Goal: Task Accomplishment & Management: Complete application form

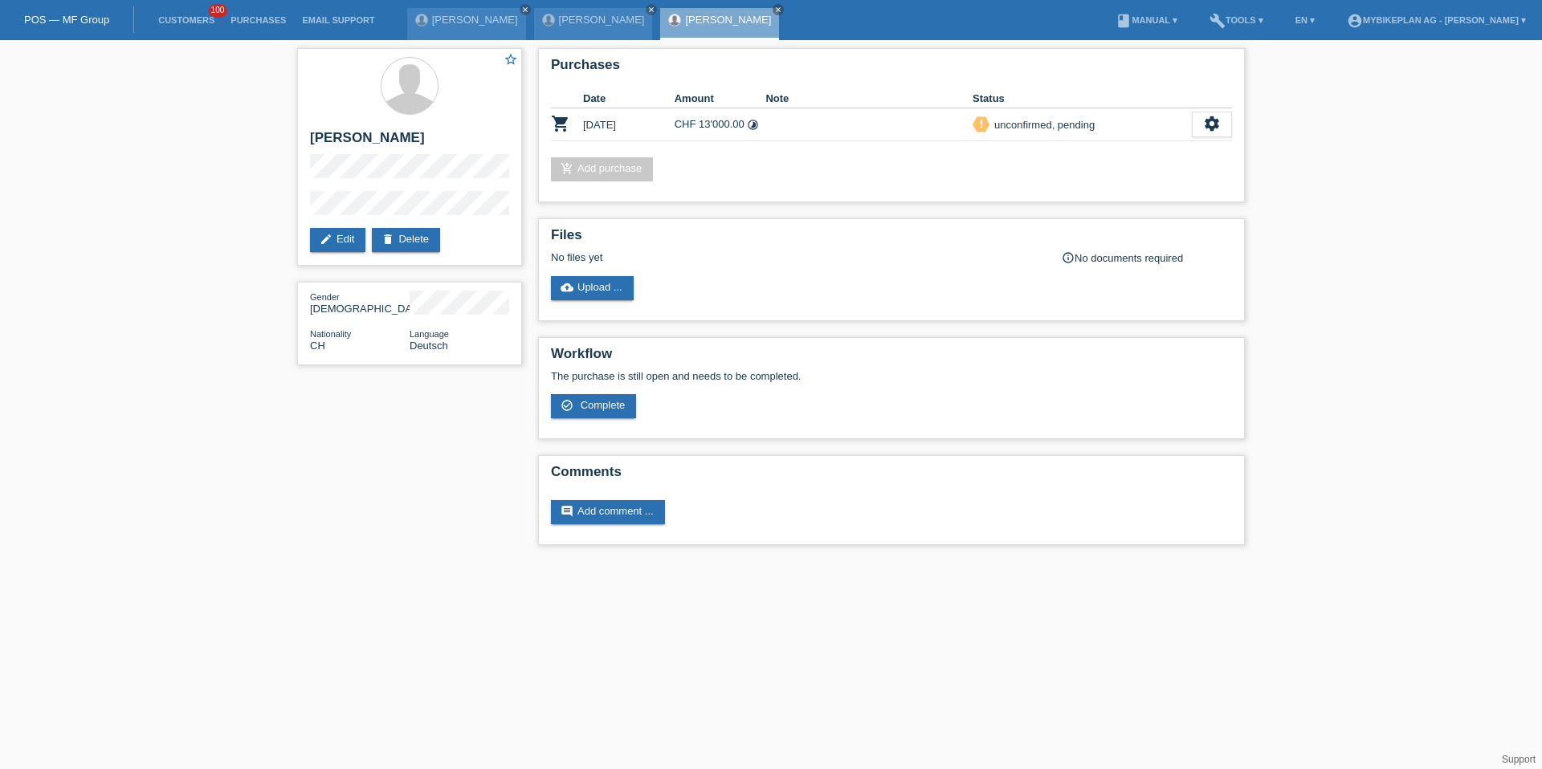
click at [192, 11] on li "Customers 100" at bounding box center [186, 20] width 72 height 41
click at [192, 22] on link "Customers" at bounding box center [186, 20] width 72 height 10
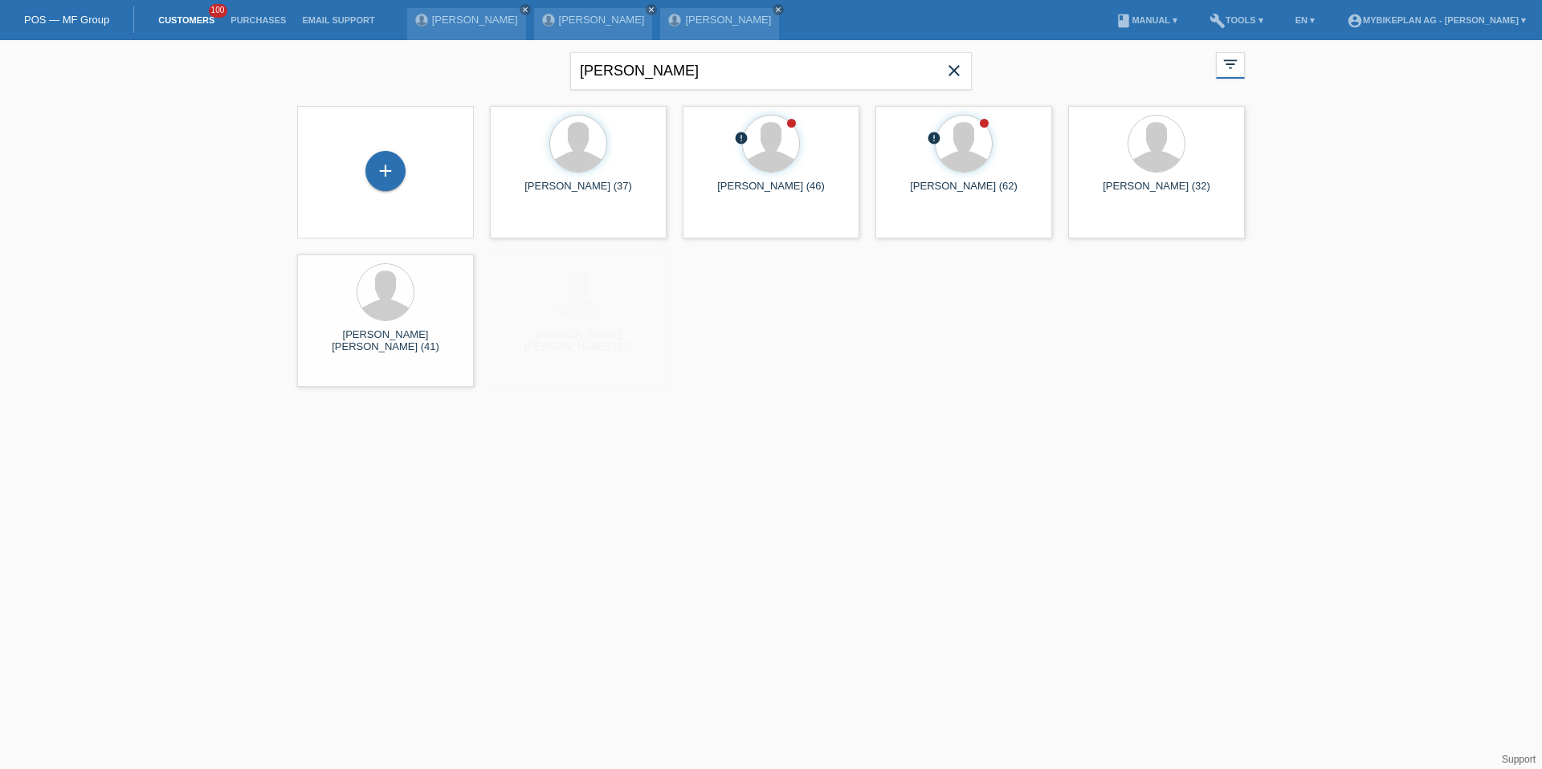
type input "[PERSON_NAME]"
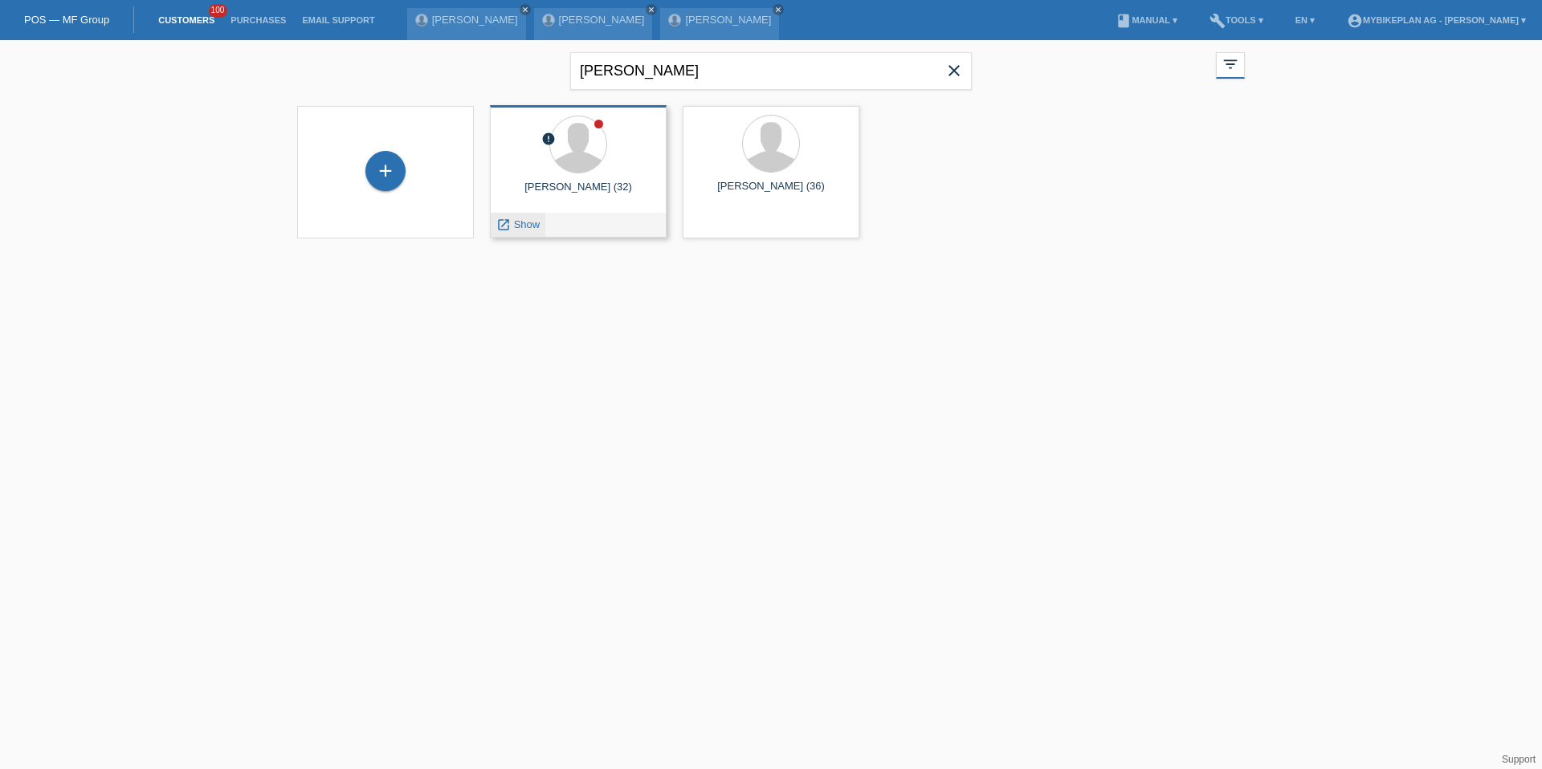
click at [534, 230] on div "launch Show" at bounding box center [518, 225] width 55 height 24
click at [520, 222] on span "Show" at bounding box center [527, 224] width 26 height 12
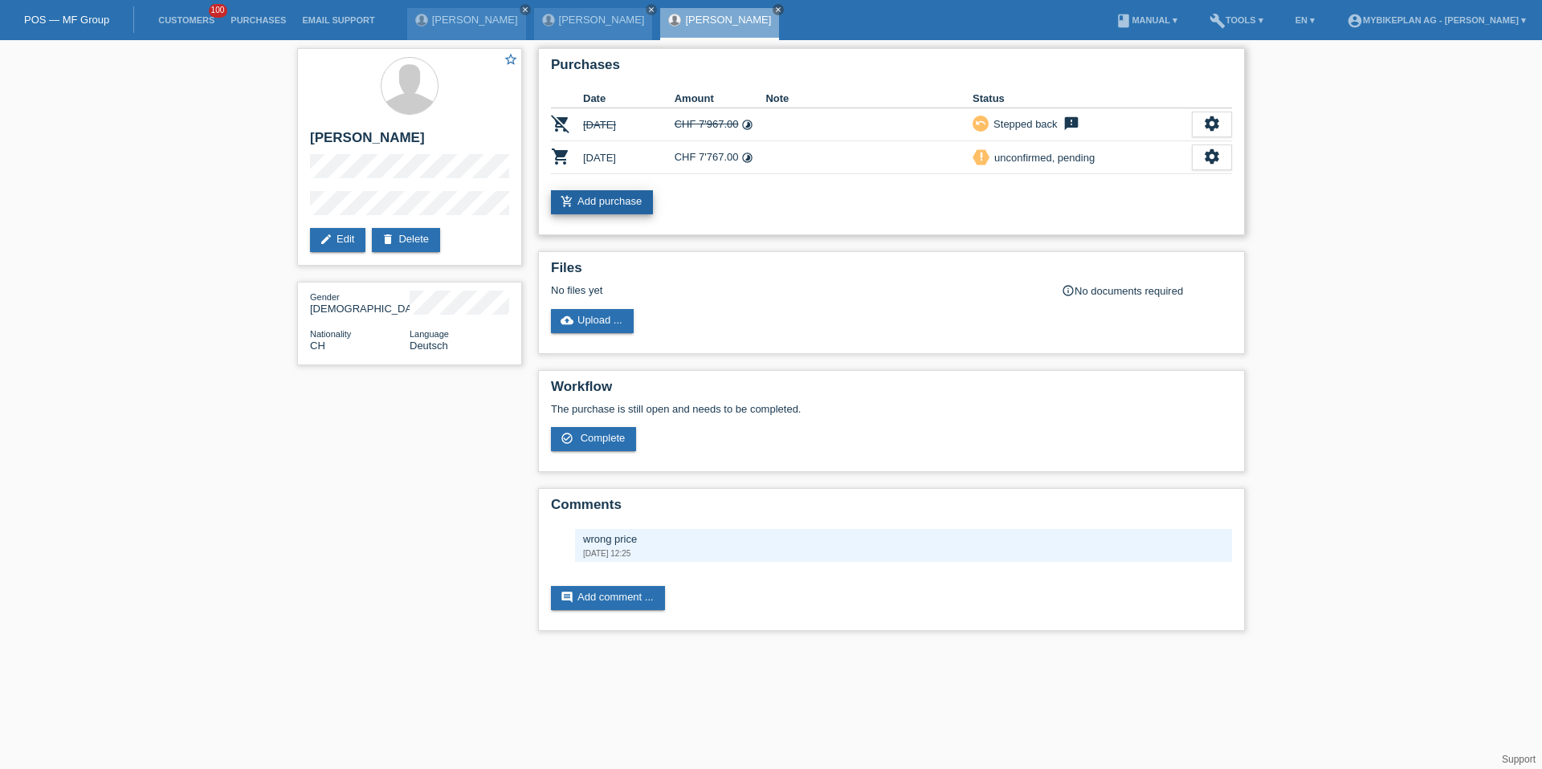
click at [582, 214] on link "add_shopping_cart Add purchase" at bounding box center [602, 202] width 102 height 24
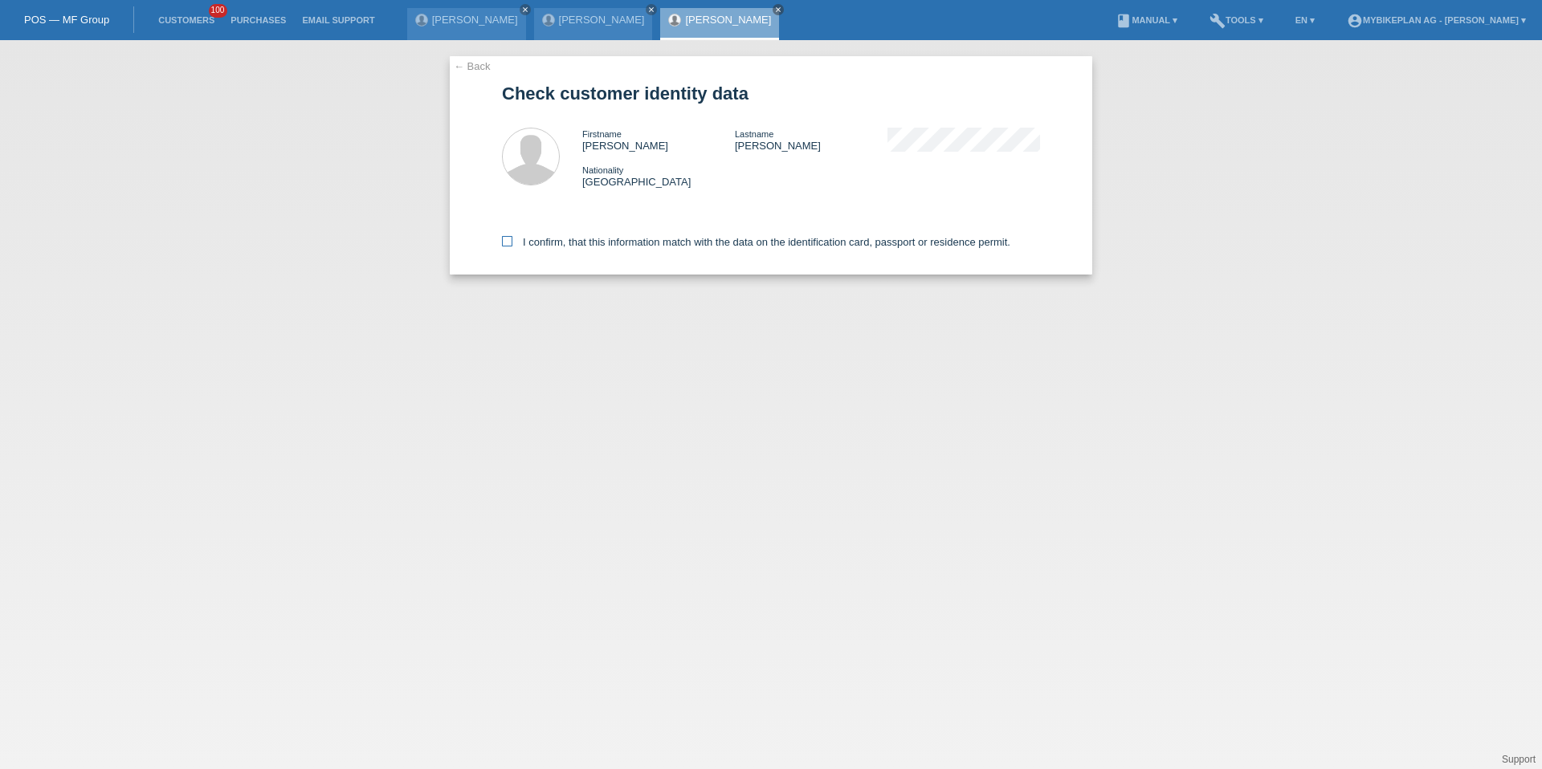
click at [576, 243] on label "I confirm, that this information match with the data on the identification card…" at bounding box center [756, 242] width 508 height 12
click at [512, 243] on input "I confirm, that this information match with the data on the identification card…" at bounding box center [507, 241] width 10 height 10
checkbox input "true"
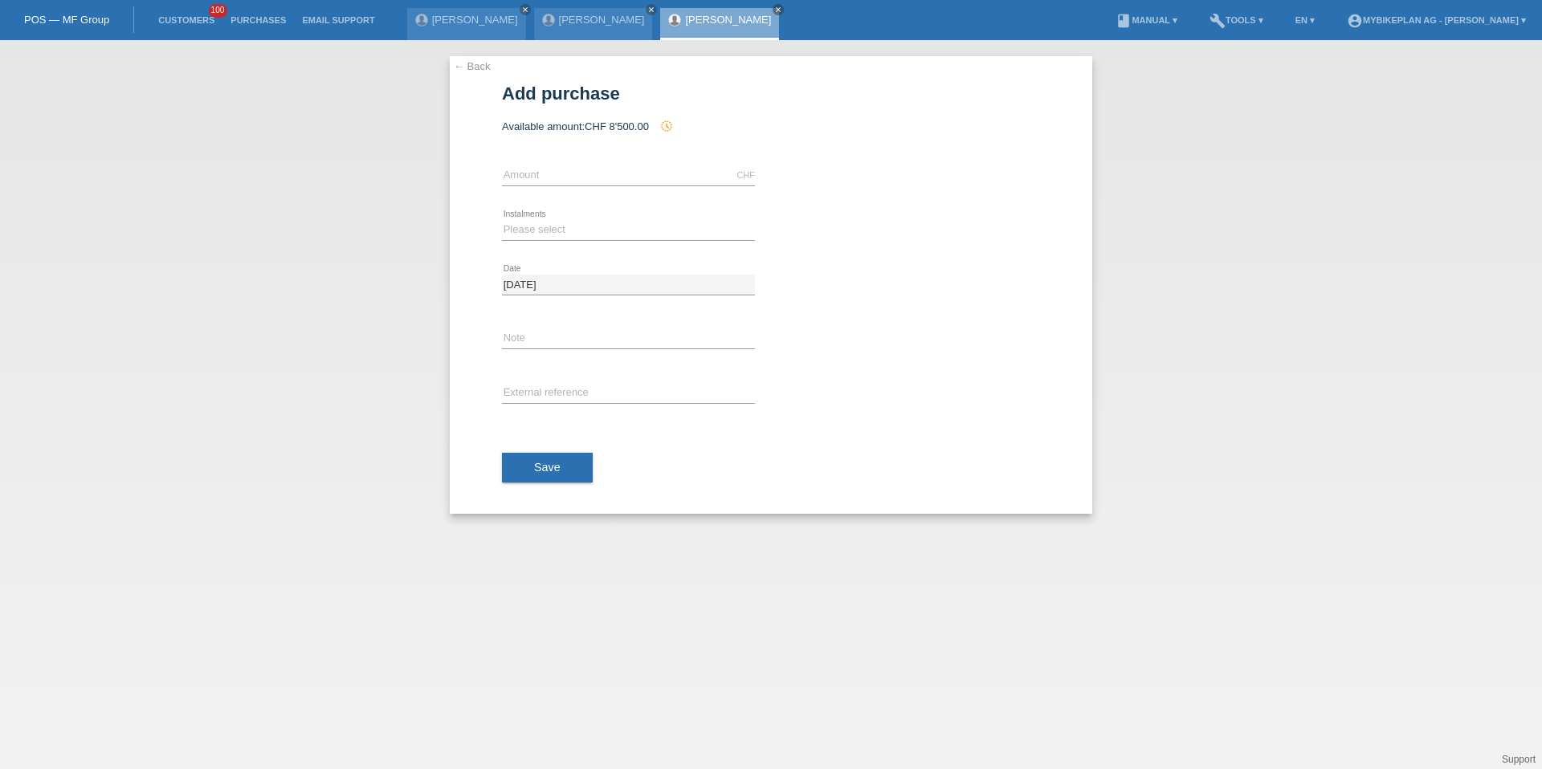
click at [484, 71] on link "← Back" at bounding box center [472, 66] width 37 height 12
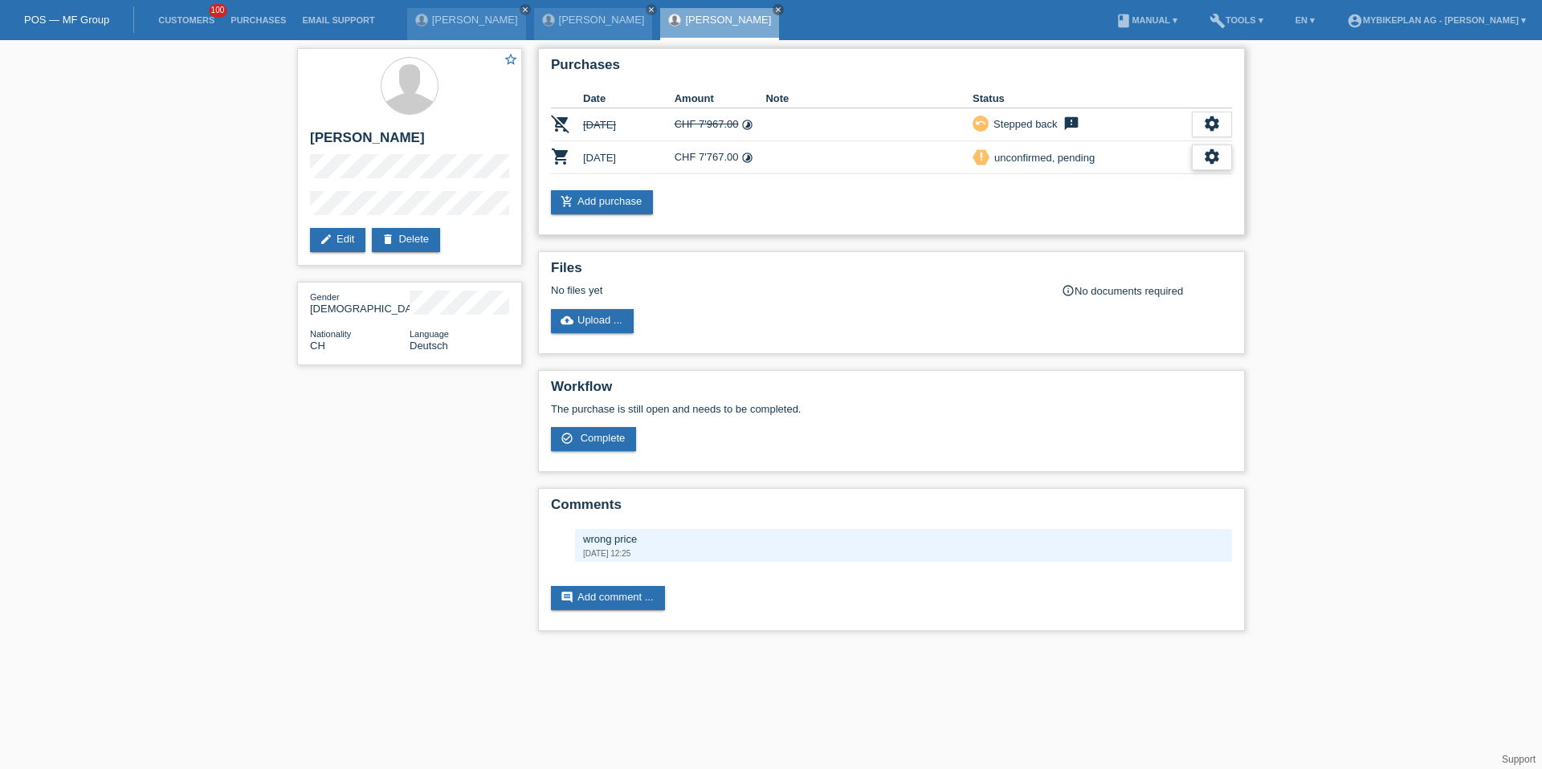
click at [1204, 169] on div "settings" at bounding box center [1212, 158] width 40 height 26
click at [1130, 255] on span "Customer has withdrawn from the purchase..." at bounding box center [1116, 255] width 215 height 19
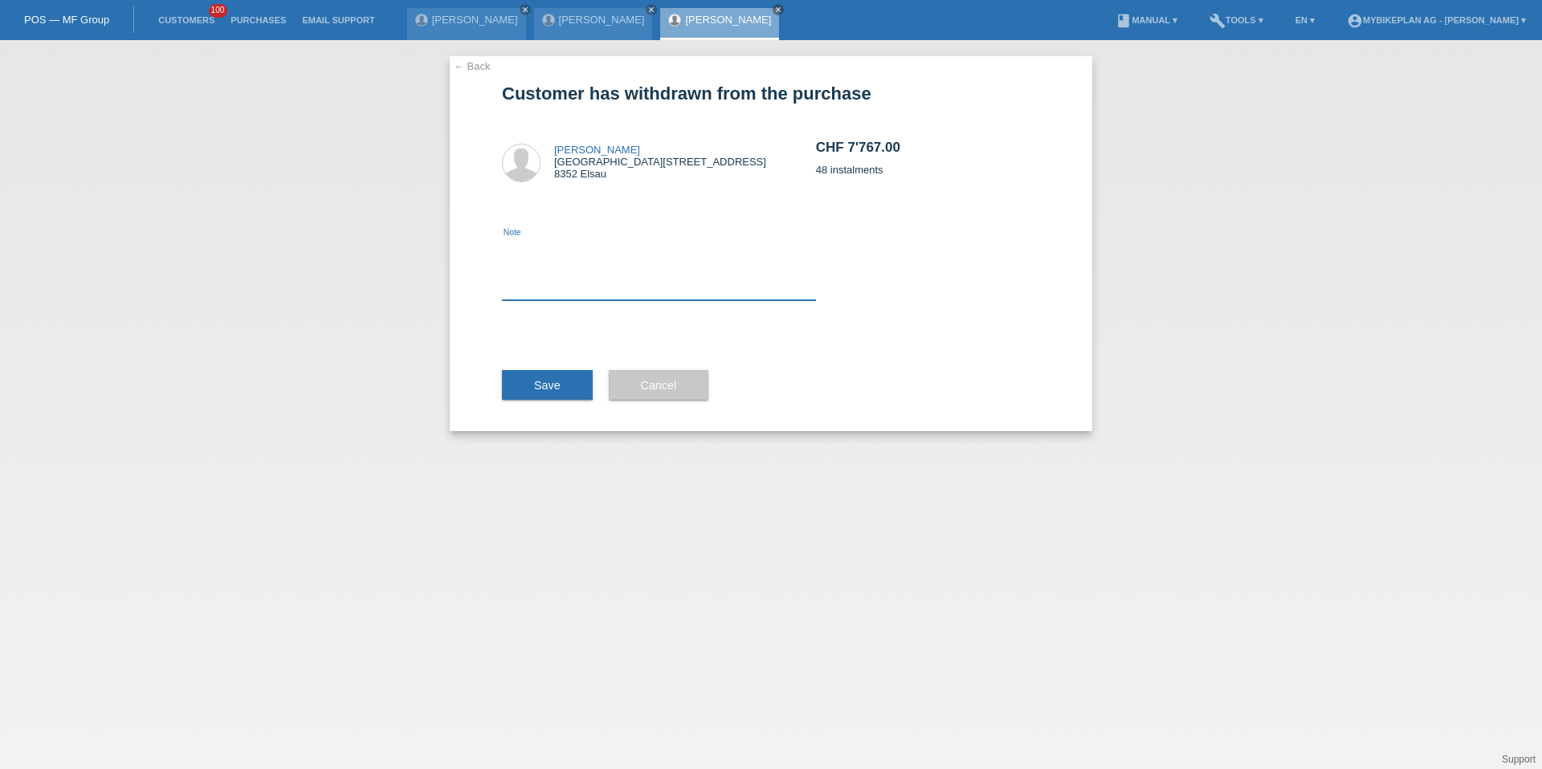
click at [661, 288] on textarea at bounding box center [659, 269] width 314 height 62
type textarea "discount"
click at [576, 385] on button "Save" at bounding box center [547, 385] width 91 height 31
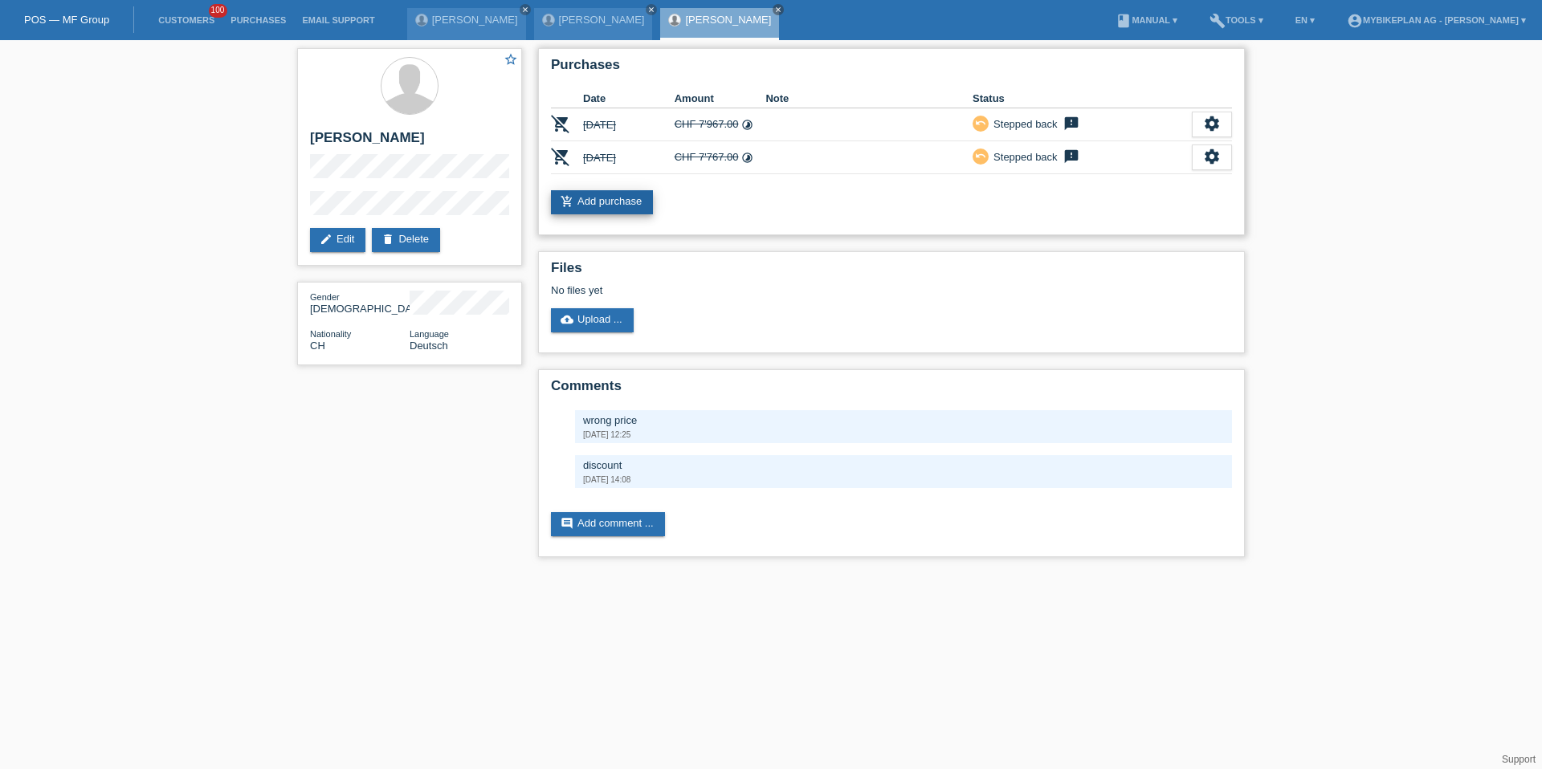
click at [617, 212] on link "add_shopping_cart Add purchase" at bounding box center [602, 202] width 102 height 24
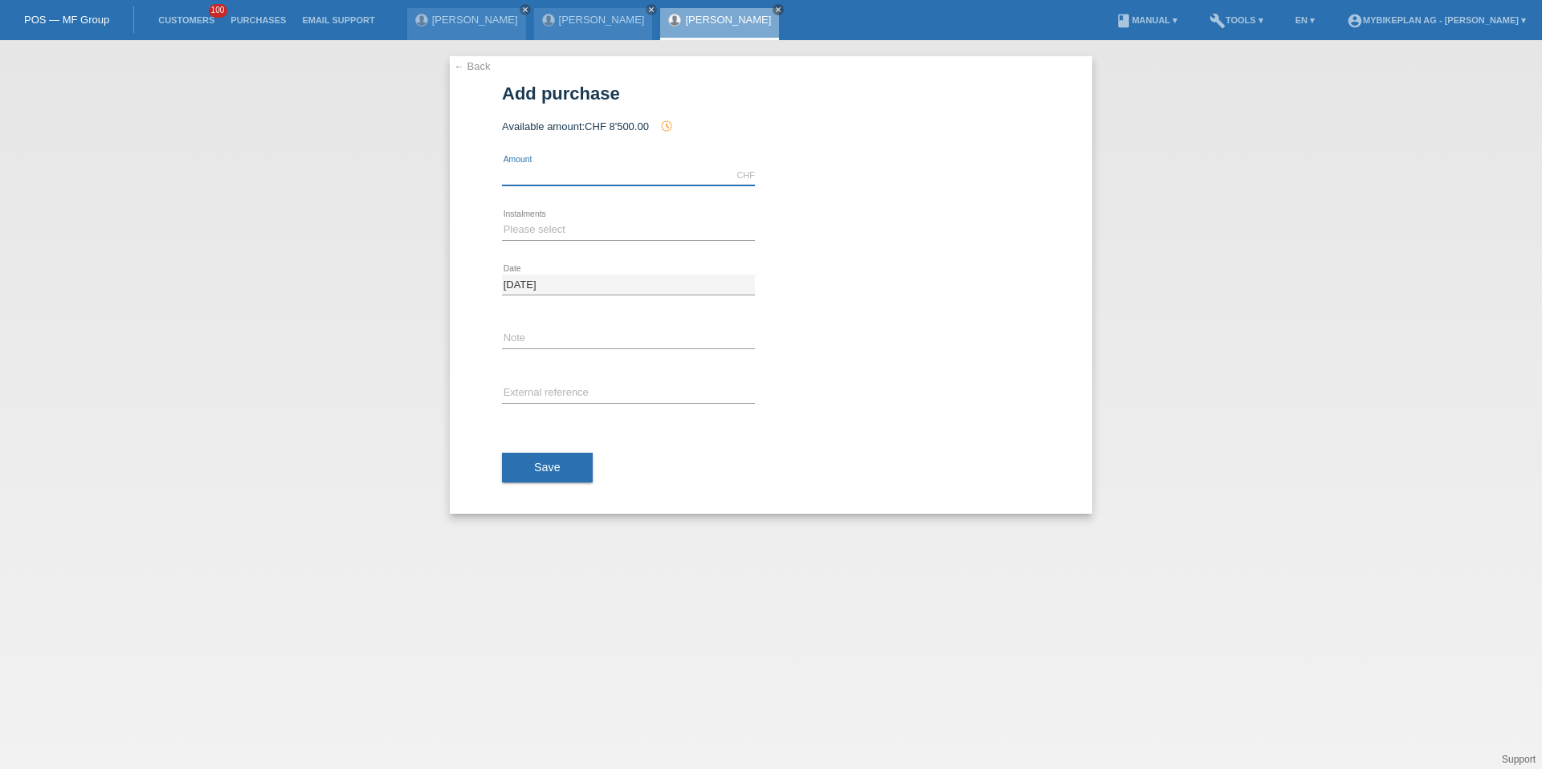
click at [613, 181] on input "text" at bounding box center [628, 175] width 253 height 20
type input "7567.00"
click at [531, 240] on icon at bounding box center [628, 240] width 253 height 1
click at [525, 218] on div "Please select 6 instalments 12 instalments 18 instalments 24 instalments 36 ins…" at bounding box center [628, 230] width 253 height 55
click at [531, 241] on div "Please select 6 instalments 12 instalments 18 instalments 24 instalments 36 ins…" at bounding box center [628, 230] width 253 height 55
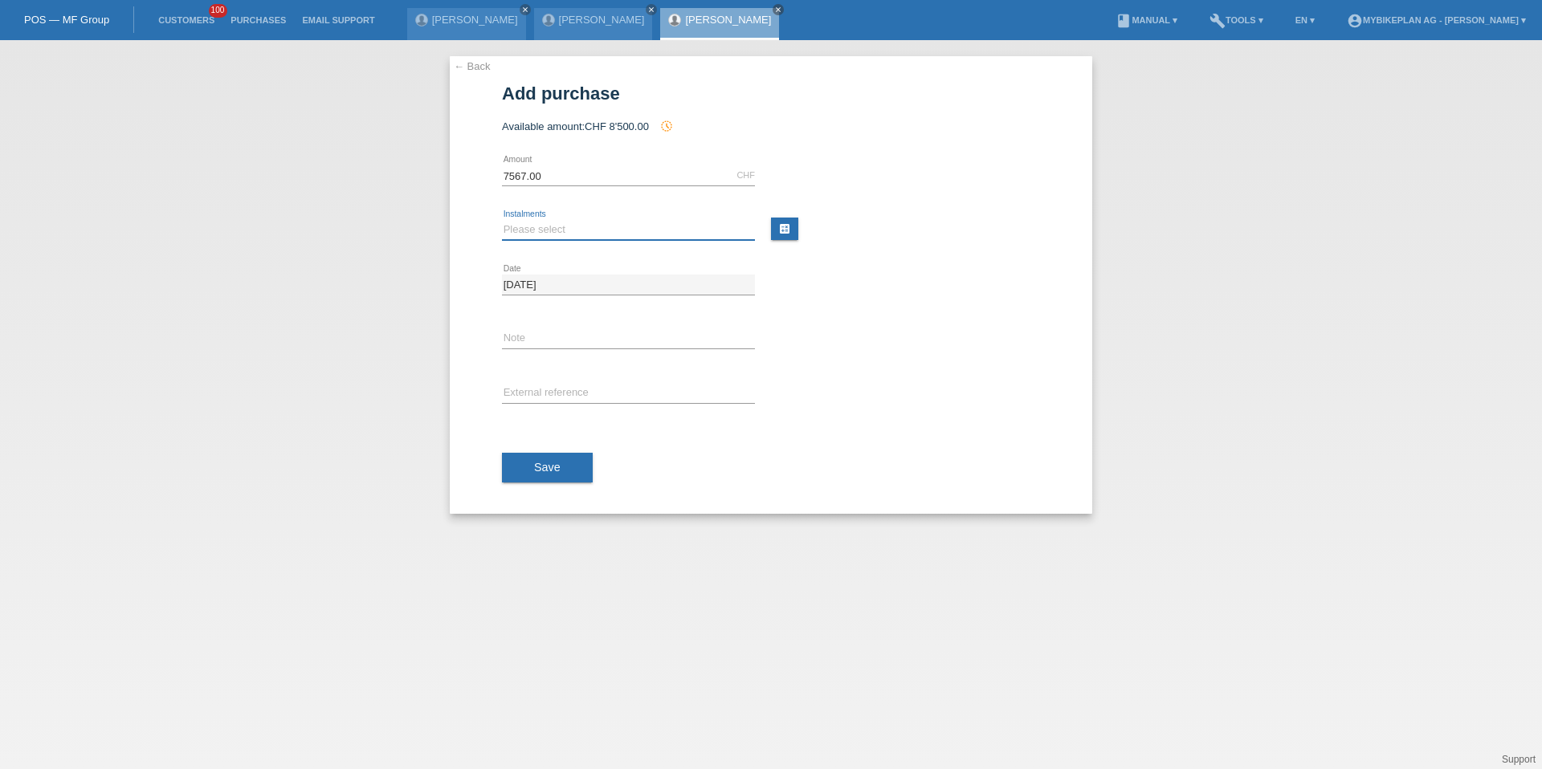
click at [531, 236] on select "Please select 6 instalments 12 instalments 18 instalments 24 instalments 36 ins…" at bounding box center [628, 229] width 253 height 19
select select "488"
click at [529, 389] on input "text" at bounding box center [628, 394] width 253 height 20
paste input "40828923573"
type input "40828923573"
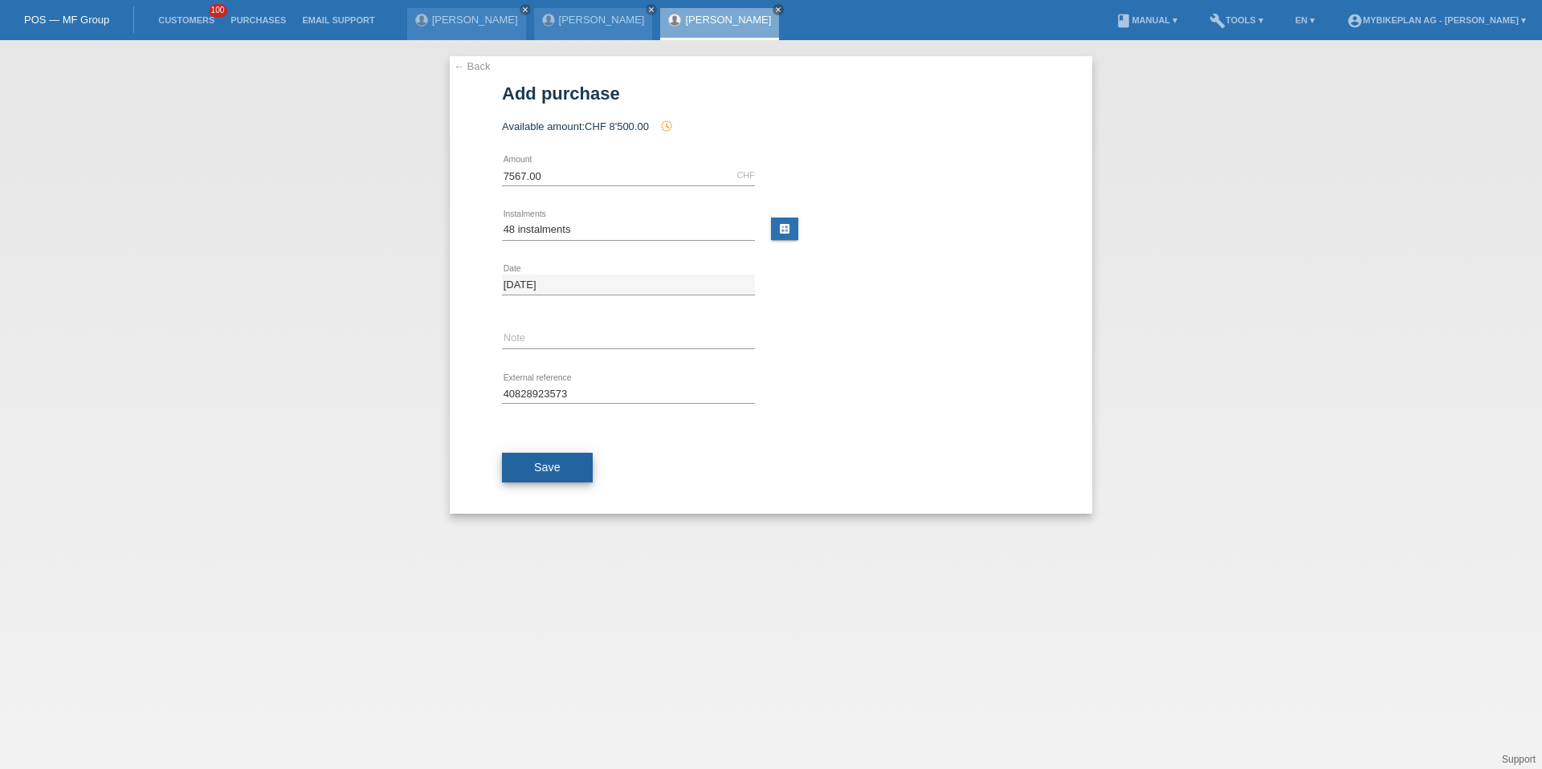
click at [532, 463] on button "Save" at bounding box center [547, 468] width 91 height 31
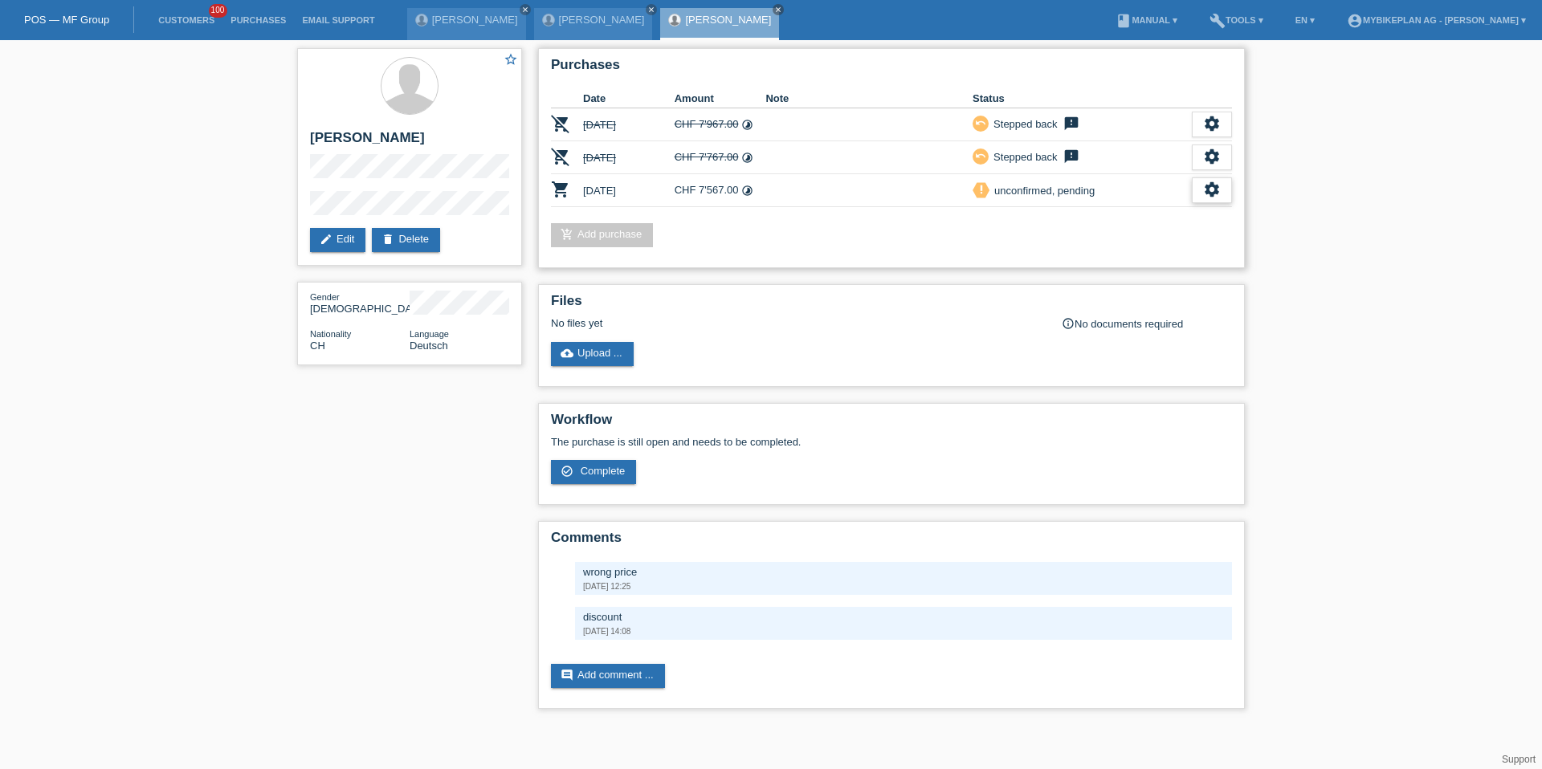
click at [1205, 186] on icon "settings" at bounding box center [1212, 190] width 18 height 18
click at [1147, 265] on div "check_circle_outline Complete" at bounding box center [1107, 265] width 243 height 24
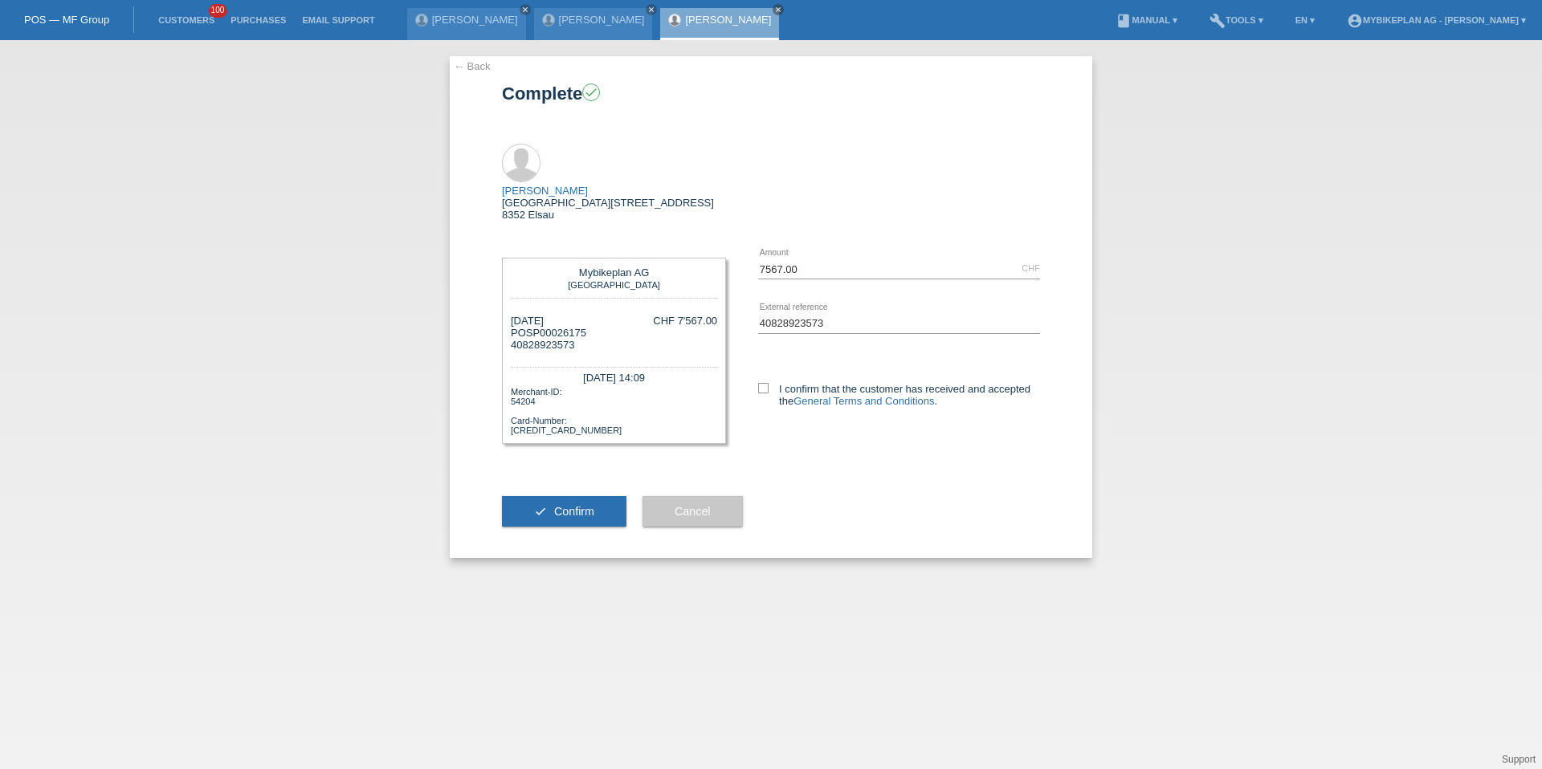
click at [764, 351] on div "I confirm that the customer has received and accepted the General Terms and Con…" at bounding box center [899, 392] width 282 height 83
click at [761, 383] on label "I confirm that the customer has received and accepted the General Terms and Con…" at bounding box center [899, 395] width 282 height 24
click at [761, 383] on input "I confirm that the customer has received and accepted the General Terms and Con…" at bounding box center [763, 388] width 10 height 10
checkbox input "true"
click at [544, 496] on button "check Confirm" at bounding box center [564, 511] width 124 height 31
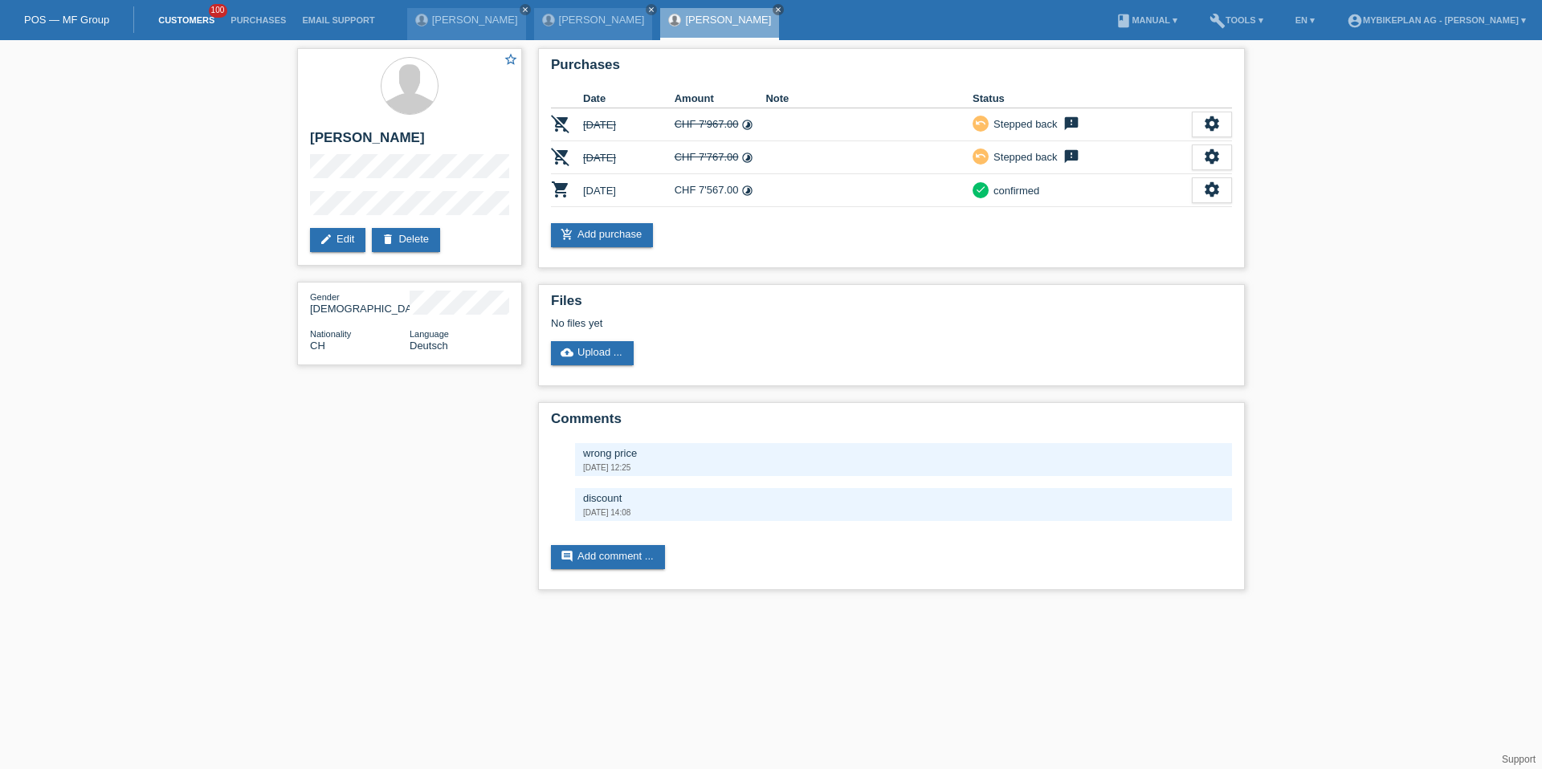
click at [197, 23] on link "Customers" at bounding box center [186, 20] width 72 height 10
click at [197, 19] on link "Customers" at bounding box center [186, 20] width 72 height 10
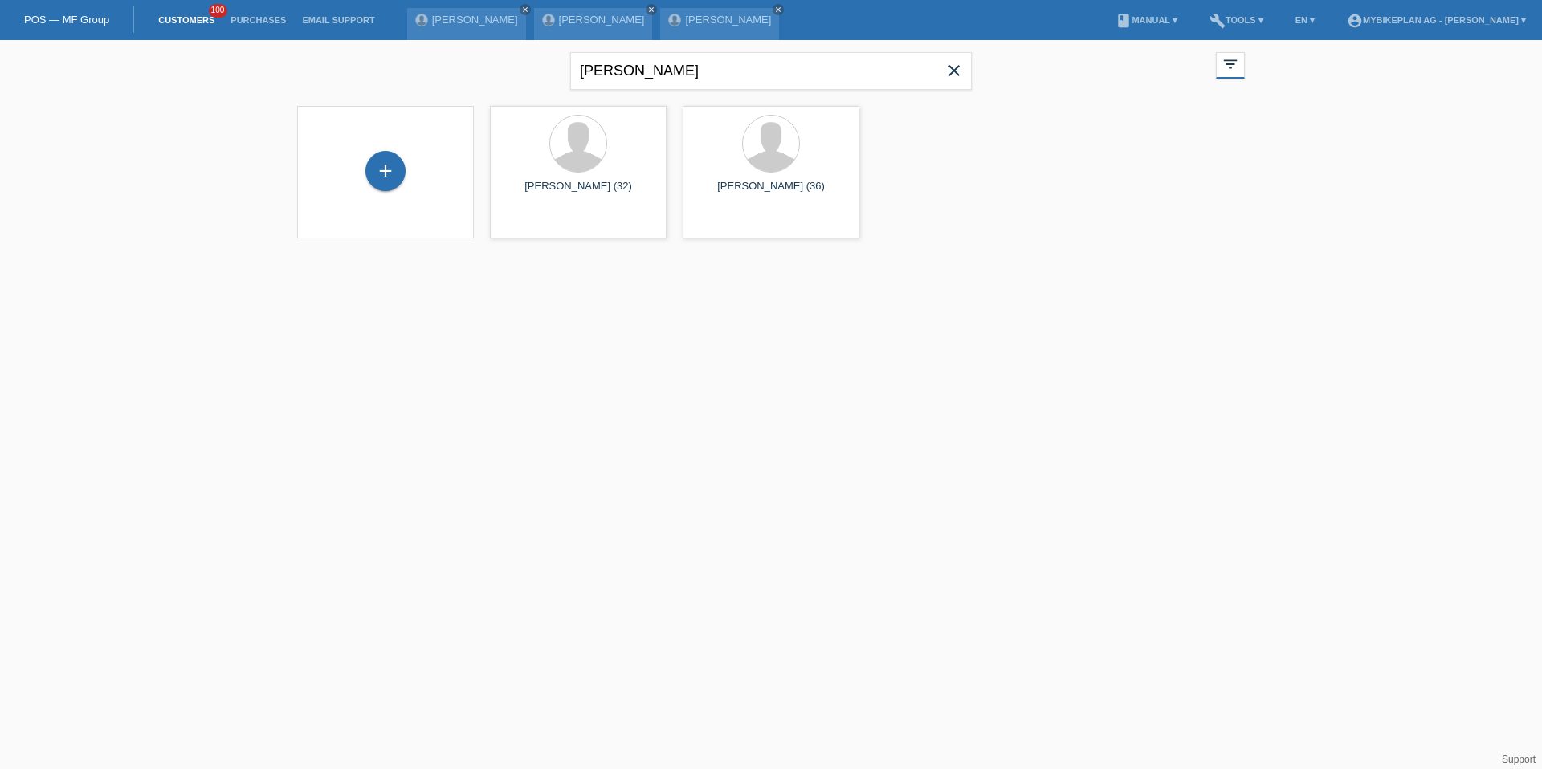
click at [948, 78] on icon "close" at bounding box center [953, 70] width 19 height 19
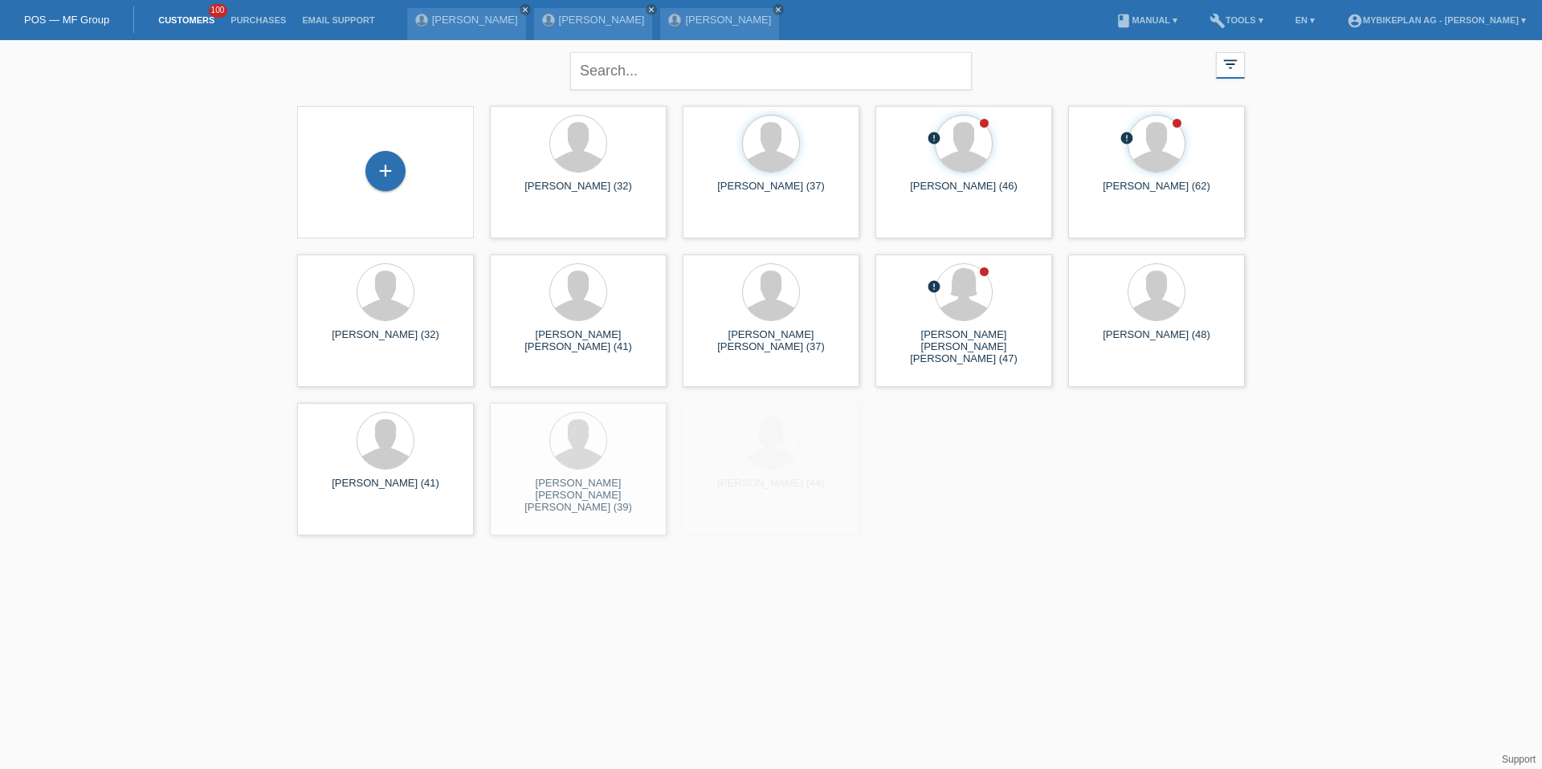
click at [355, 162] on div "+" at bounding box center [385, 172] width 151 height 43
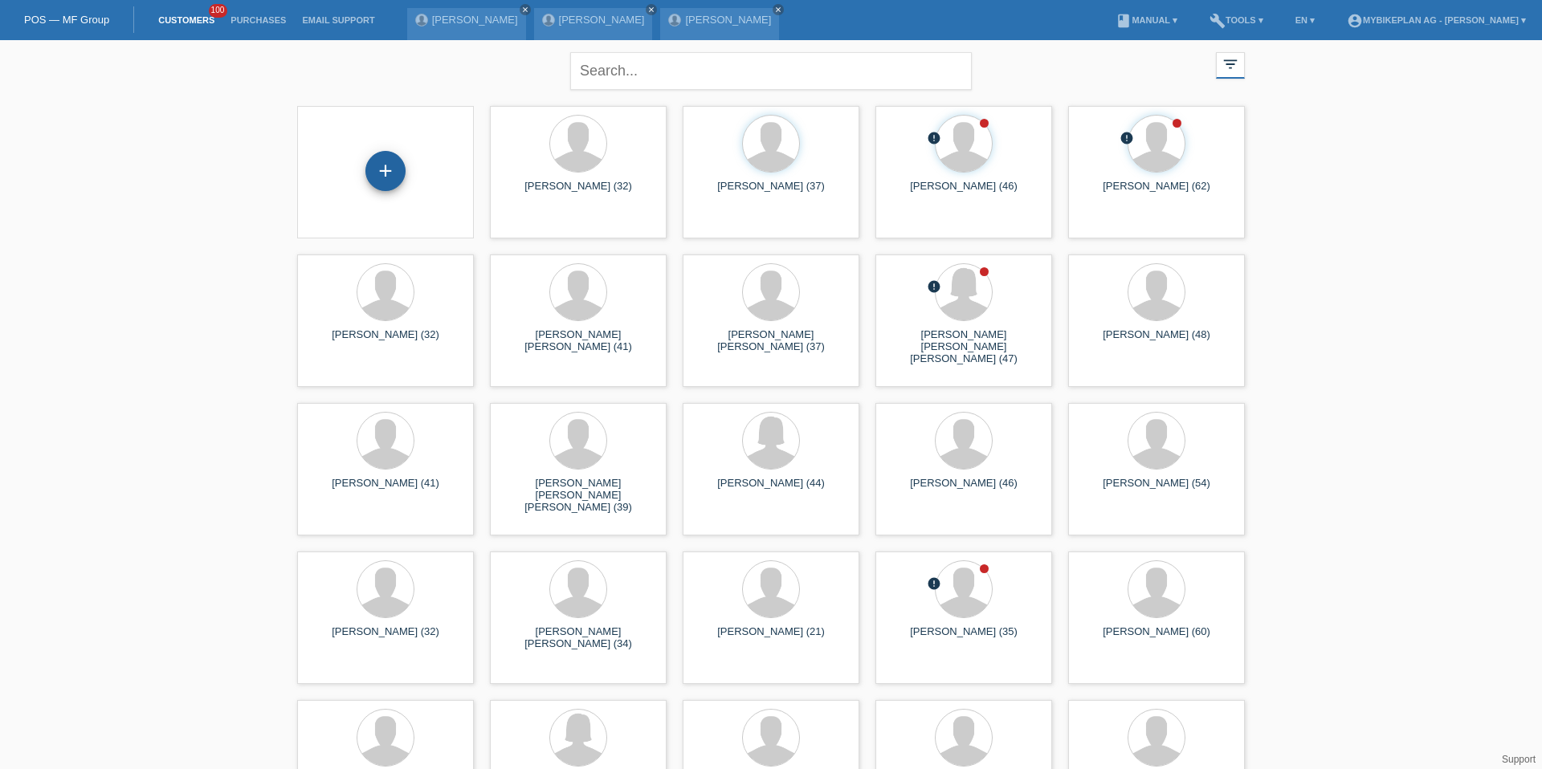
click at [384, 178] on div "+" at bounding box center [385, 171] width 40 height 40
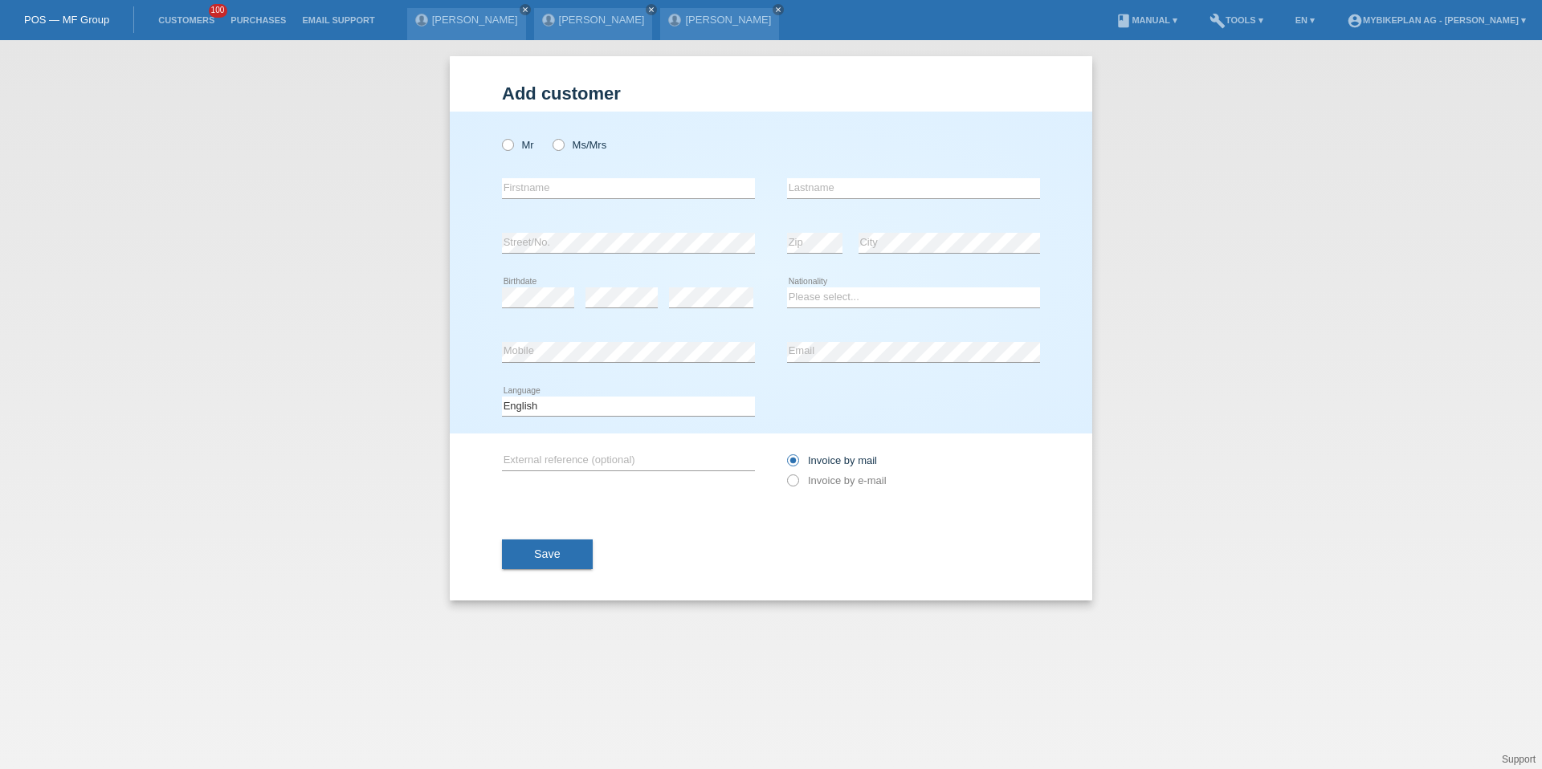
click at [538, 146] on div "Mr Ms/Mrs" at bounding box center [628, 144] width 253 height 33
click at [186, 21] on link "Customers" at bounding box center [186, 20] width 72 height 10
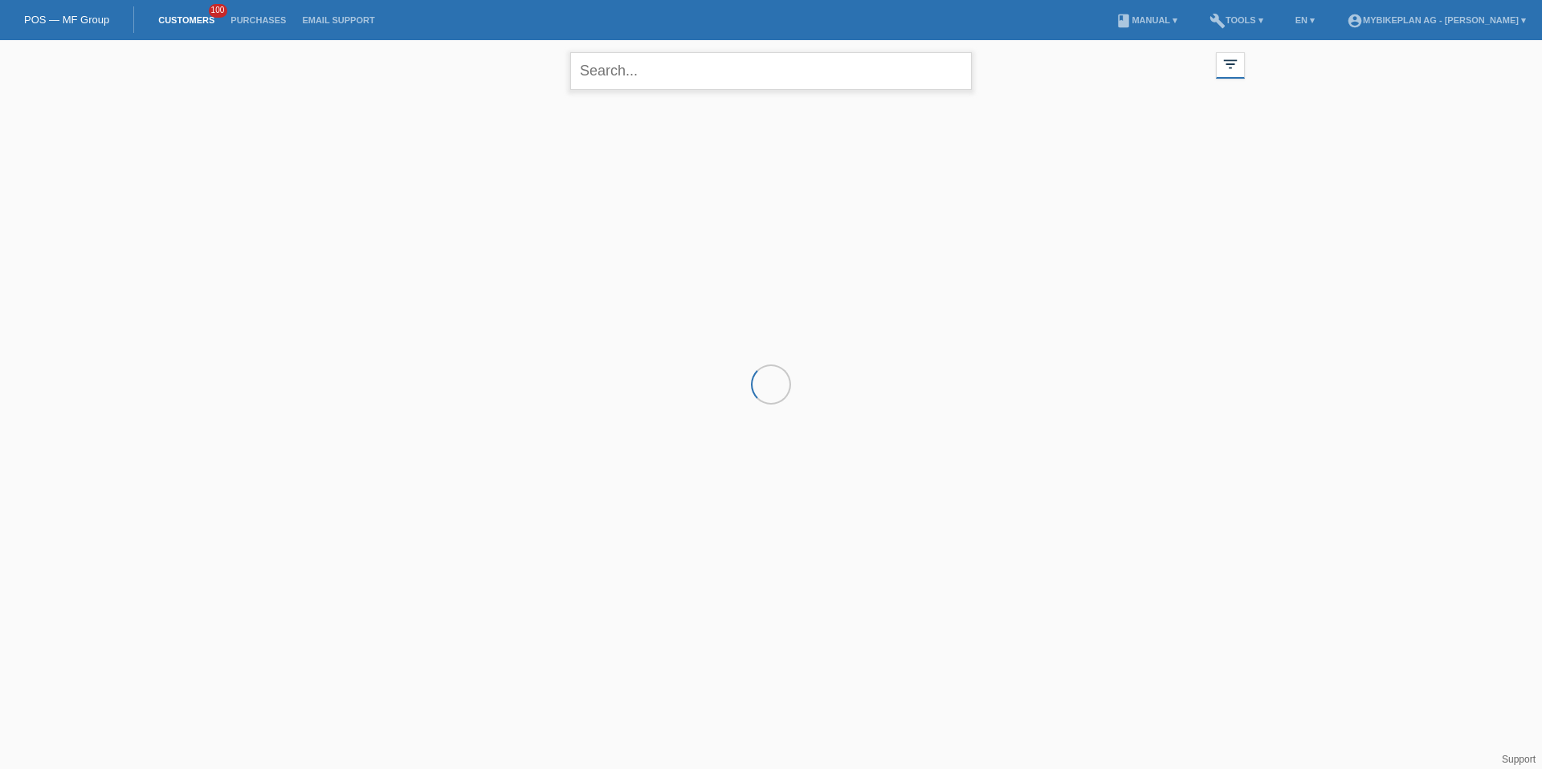
drag, startPoint x: 0, startPoint y: 0, endPoint x: 635, endPoint y: 83, distance: 640.5
click at [635, 83] on input "text" at bounding box center [771, 71] width 402 height 38
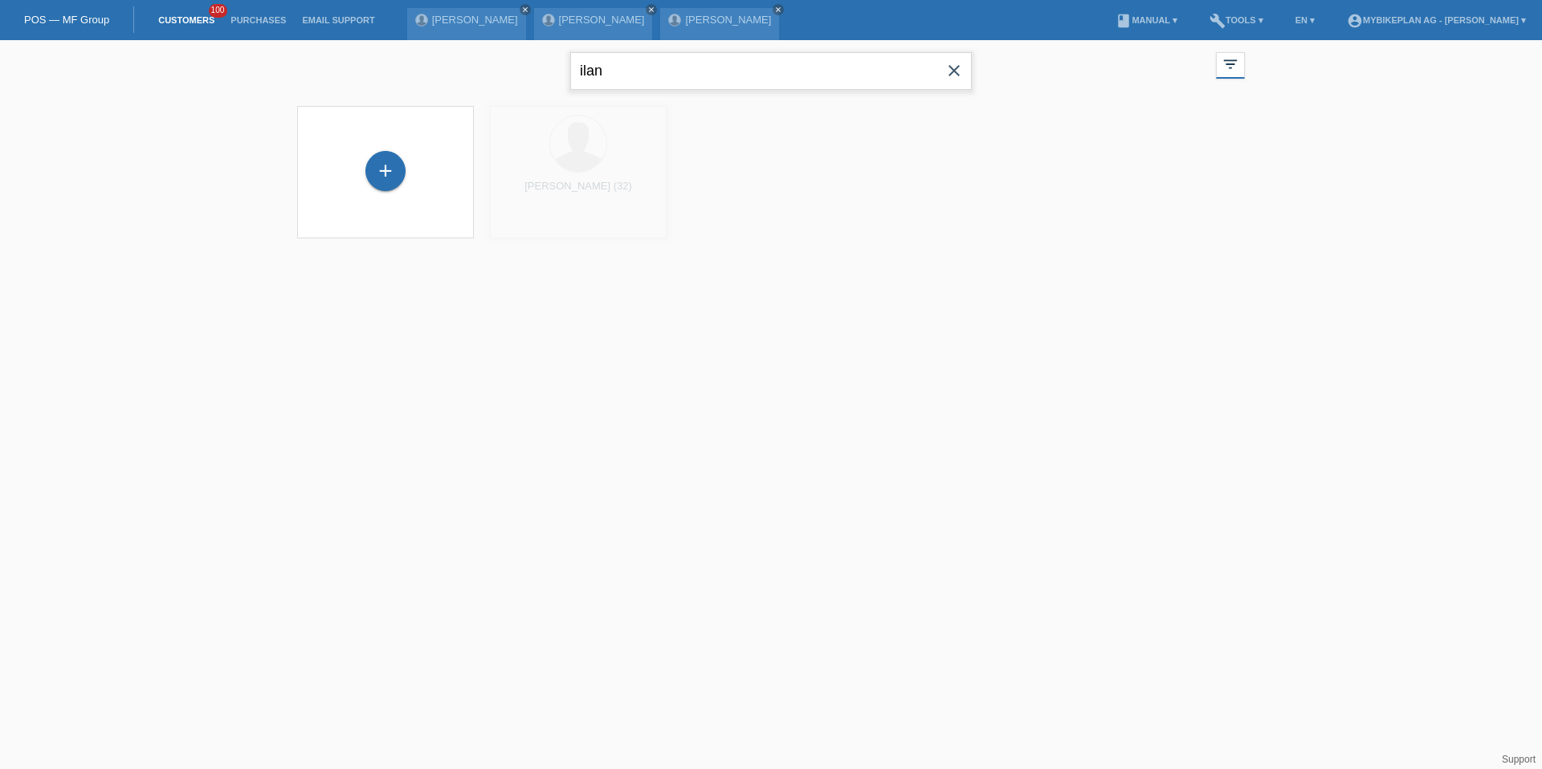
type input "ilan"
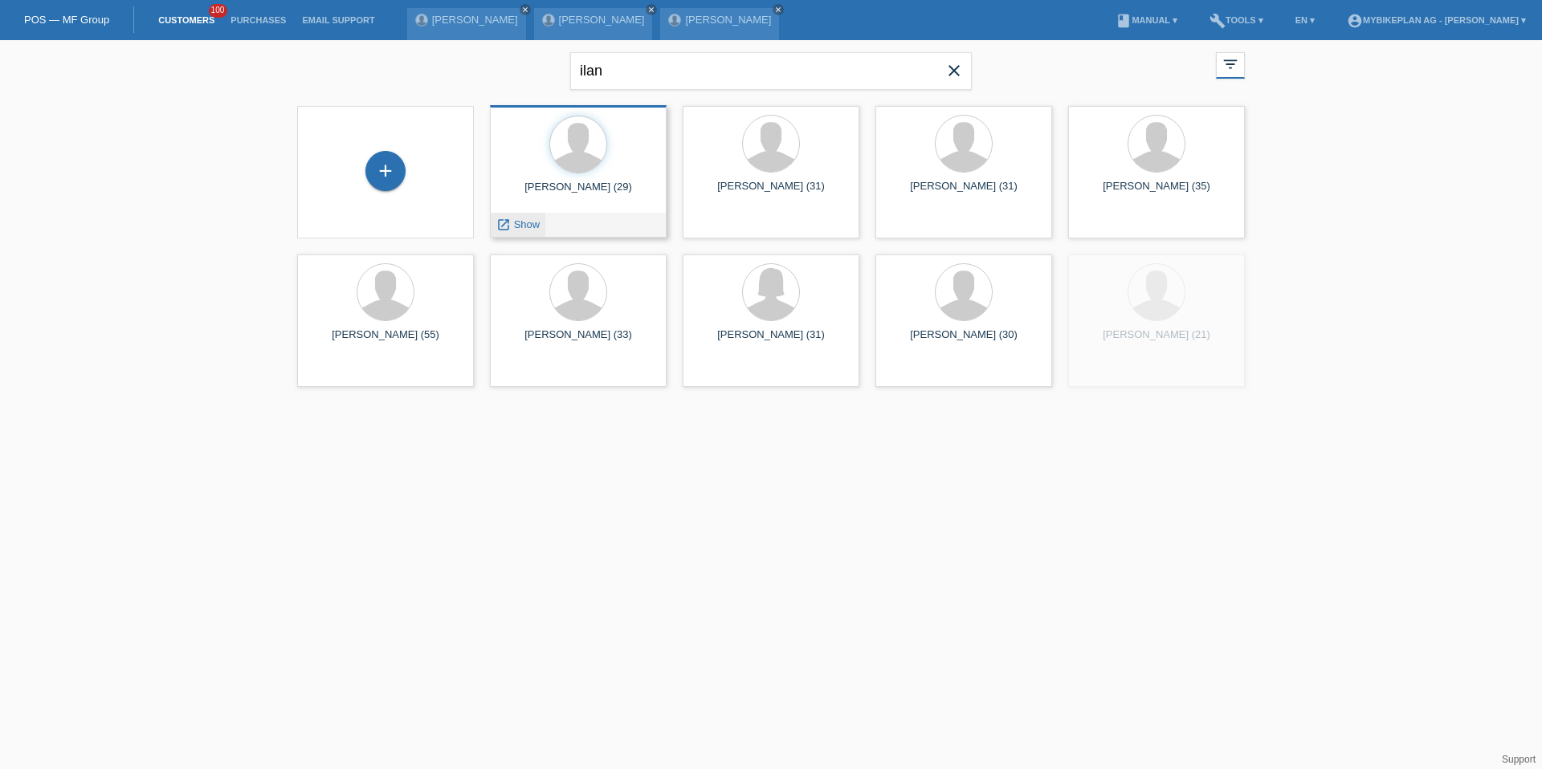
click at [532, 224] on span "Show" at bounding box center [527, 224] width 26 height 12
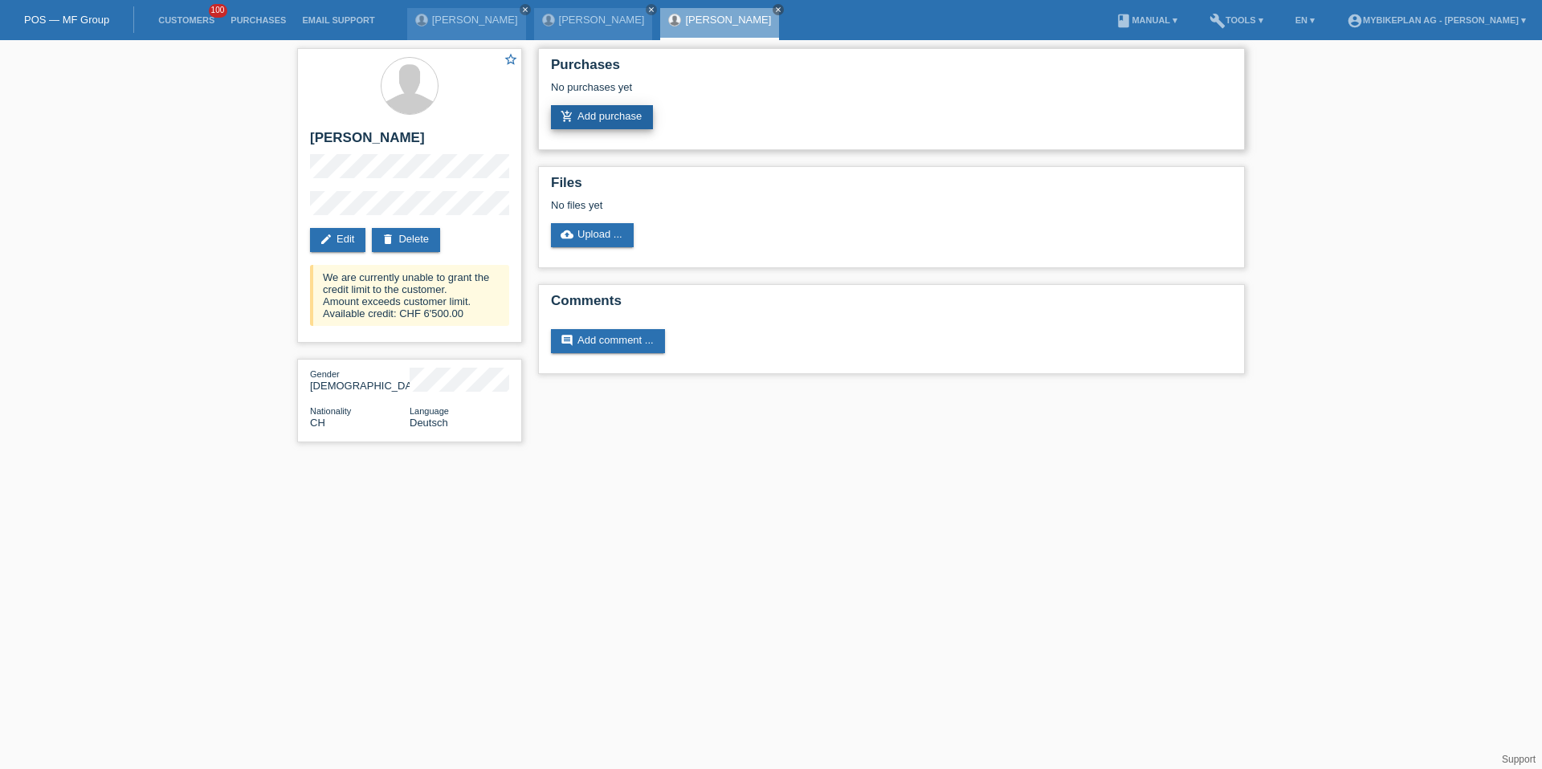
click at [609, 127] on link "add_shopping_cart Add purchase" at bounding box center [602, 117] width 102 height 24
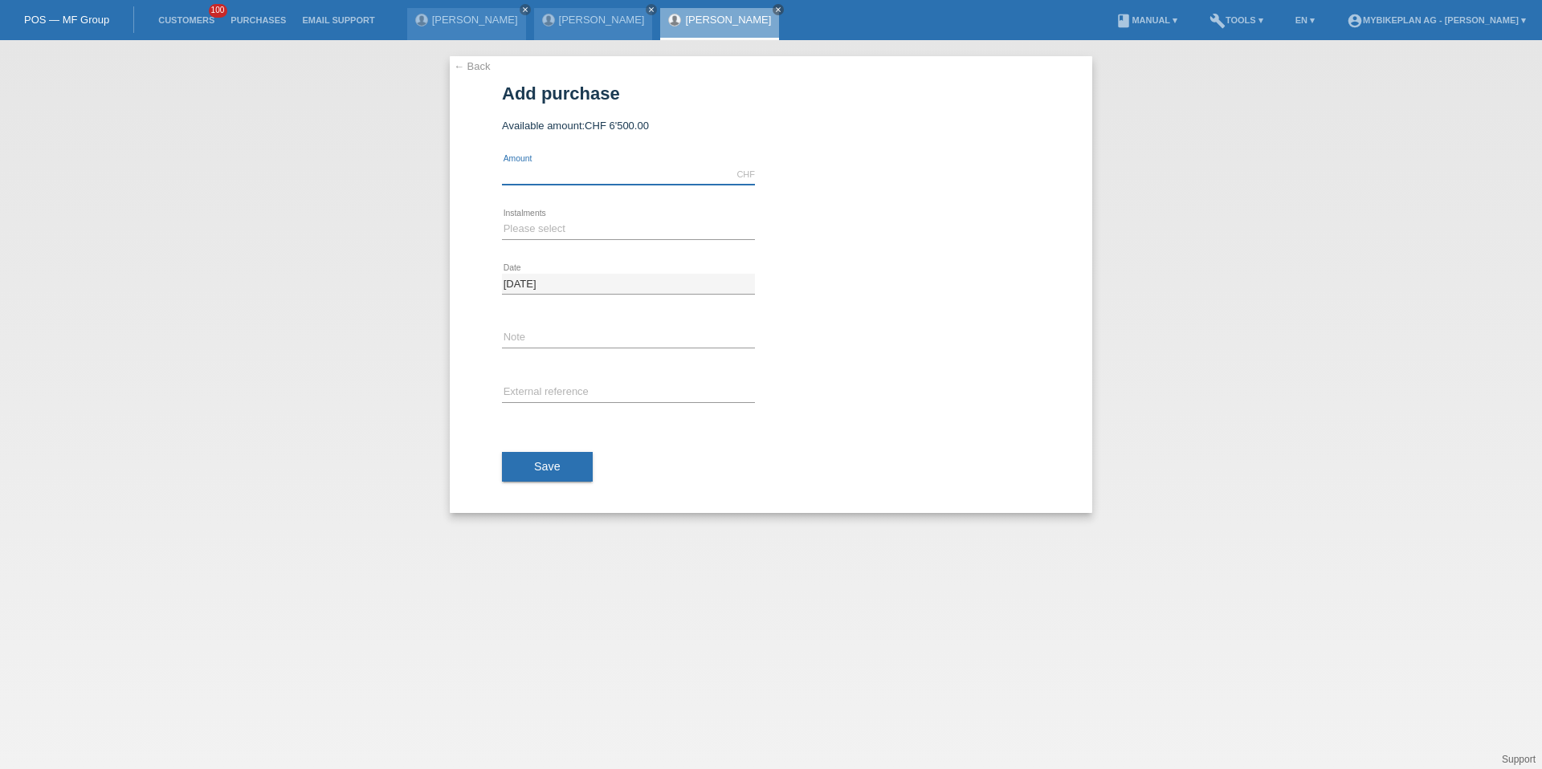
click at [600, 168] on input "text" at bounding box center [628, 175] width 253 height 20
type input "3299.00"
click at [528, 227] on select "Please select 6 instalments 12 instalments 18 instalments 24 instalments 36 ins…" at bounding box center [628, 228] width 253 height 19
select select "487"
click at [551, 399] on input "text" at bounding box center [628, 393] width 253 height 20
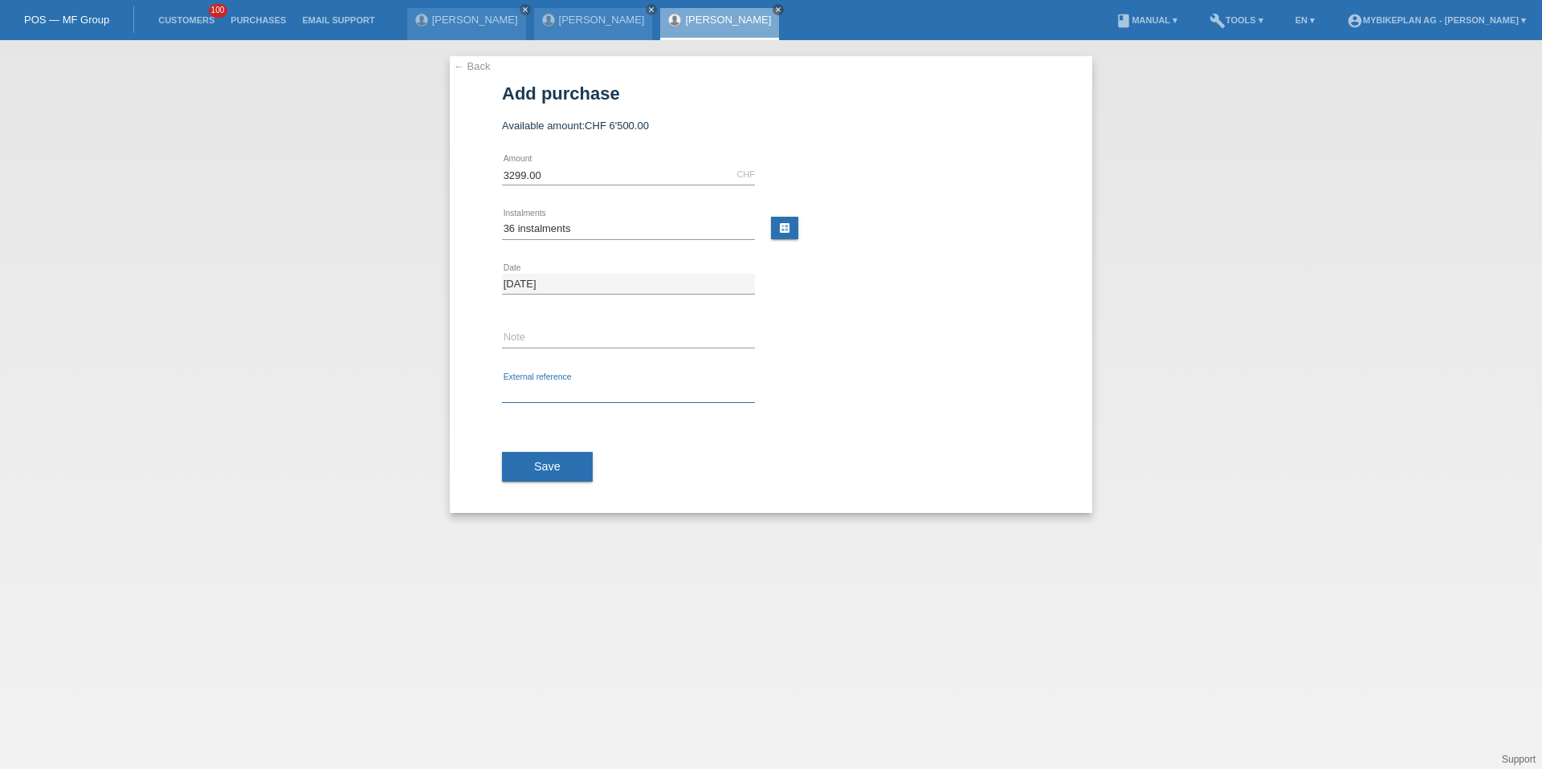
paste input "42217682101"
type input "42217682101"
click at [545, 467] on span "Save" at bounding box center [547, 466] width 26 height 13
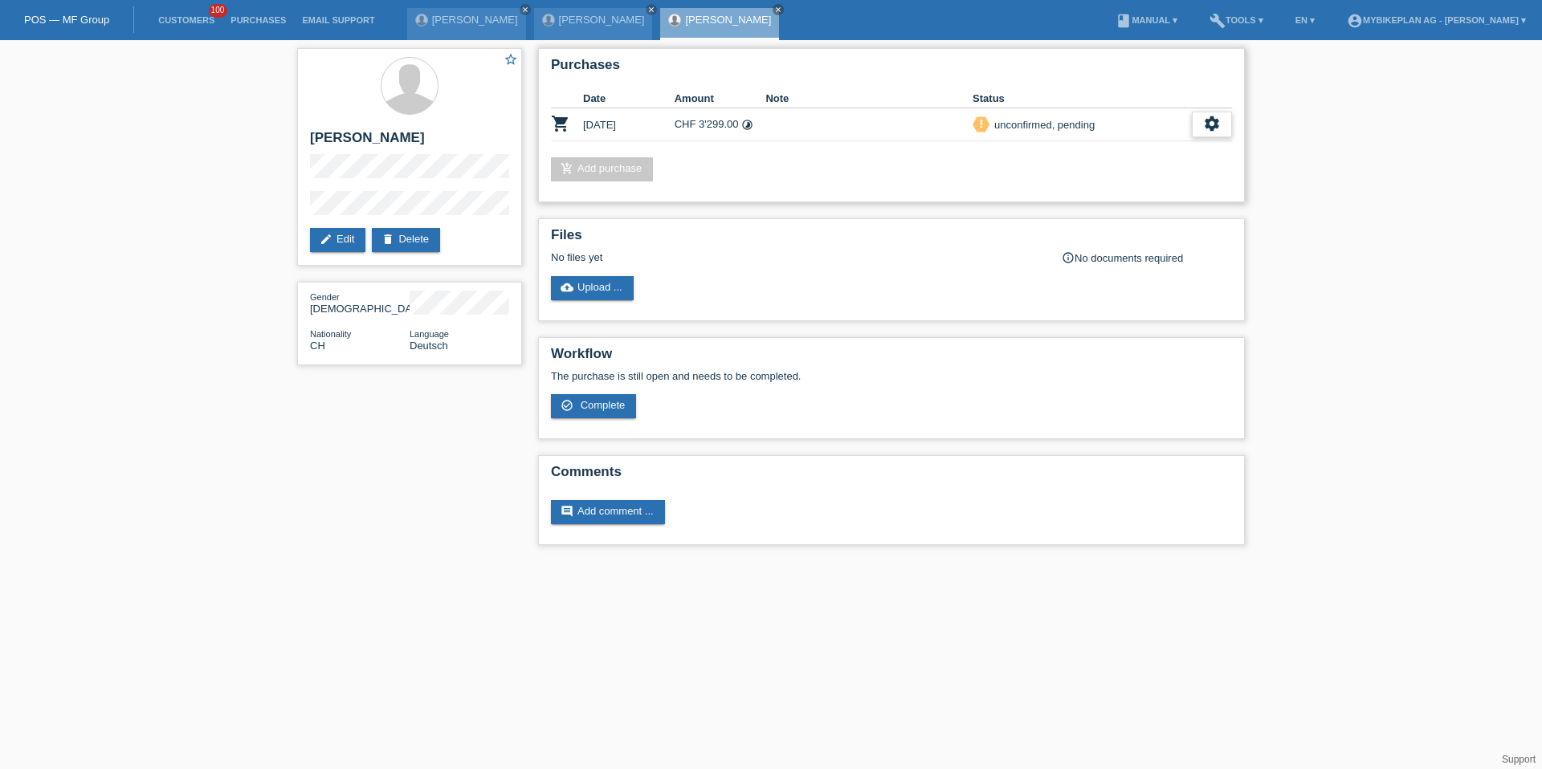
click at [1218, 129] on icon "settings" at bounding box center [1212, 124] width 18 height 18
click at [1172, 163] on div "description Download terms get_app" at bounding box center [1107, 175] width 243 height 24
click at [1198, 150] on div "fullscreen Show" at bounding box center [1107, 151] width 243 height 24
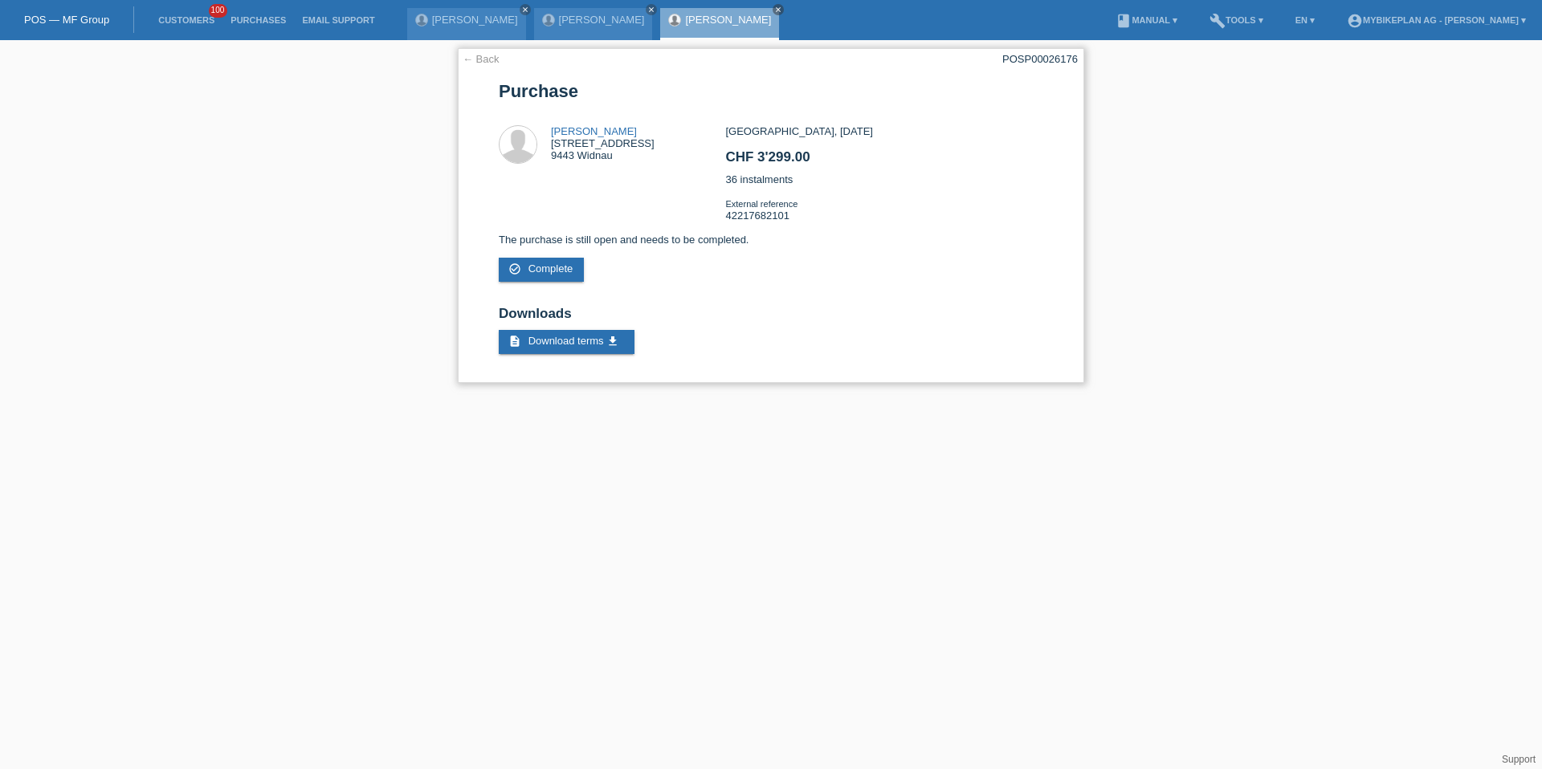
click at [1064, 67] on div "← Back POSP00026176 [GEOGRAPHIC_DATA] [PERSON_NAME] [STREET_ADDRESS] CHF 3'299.…" at bounding box center [771, 215] width 626 height 335
click at [1059, 54] on div "POSP00026176" at bounding box center [1039, 59] width 75 height 12
copy div "POSP00026176"
click at [155, 15] on link "Customers" at bounding box center [186, 20] width 72 height 10
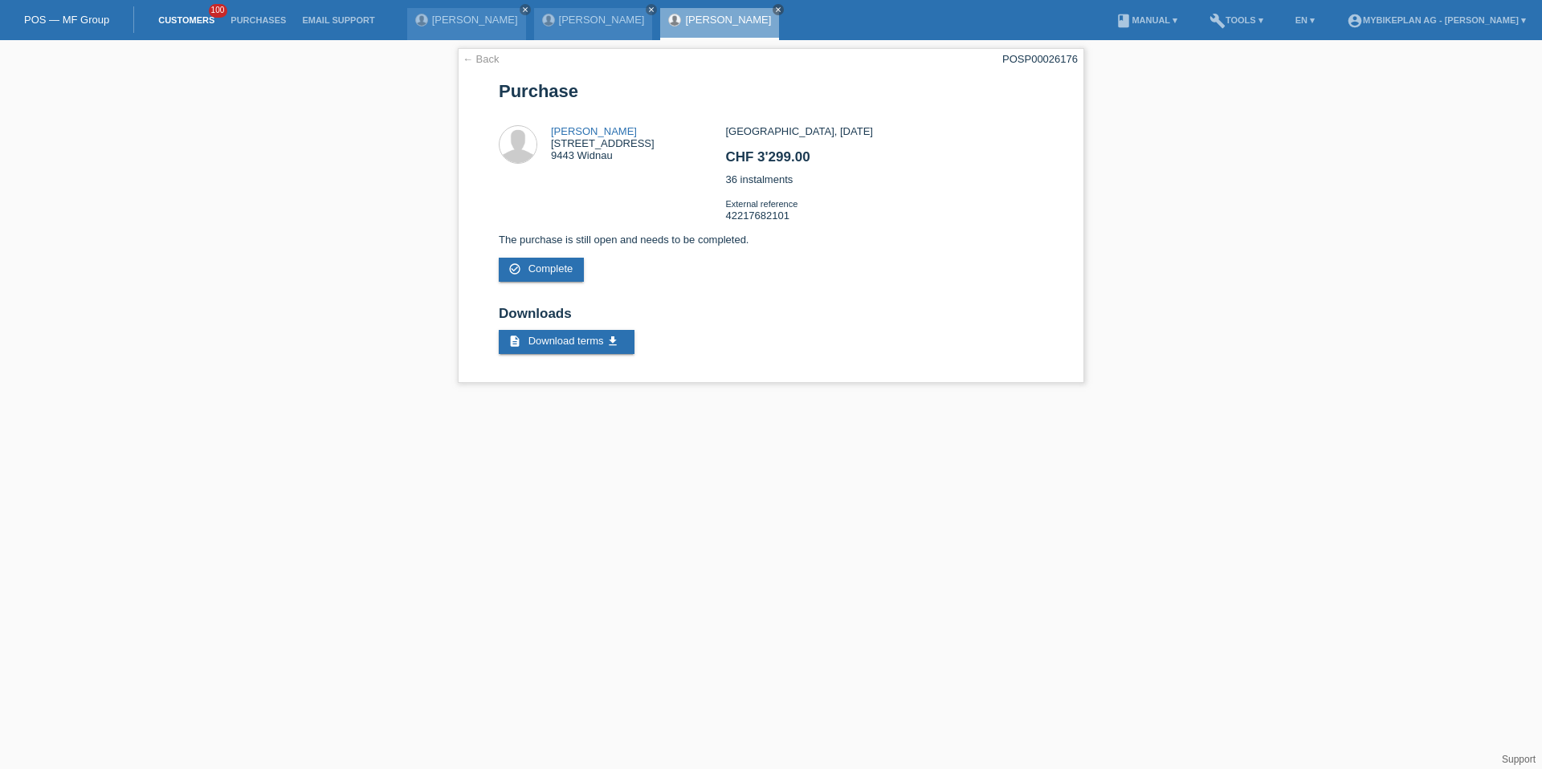
click at [173, 17] on link "Customers" at bounding box center [186, 20] width 72 height 10
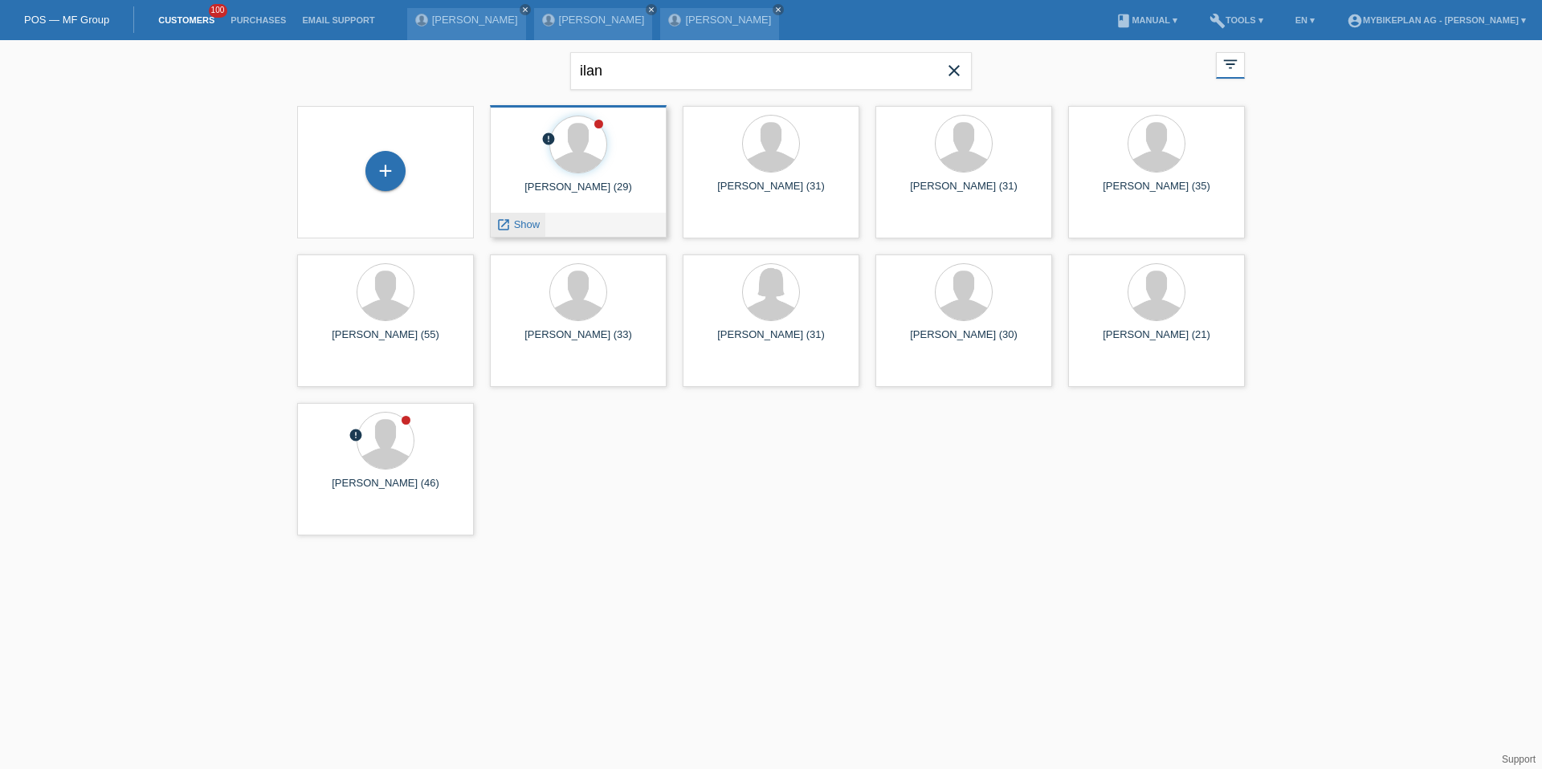
click at [499, 224] on icon "launch" at bounding box center [503, 225] width 14 height 14
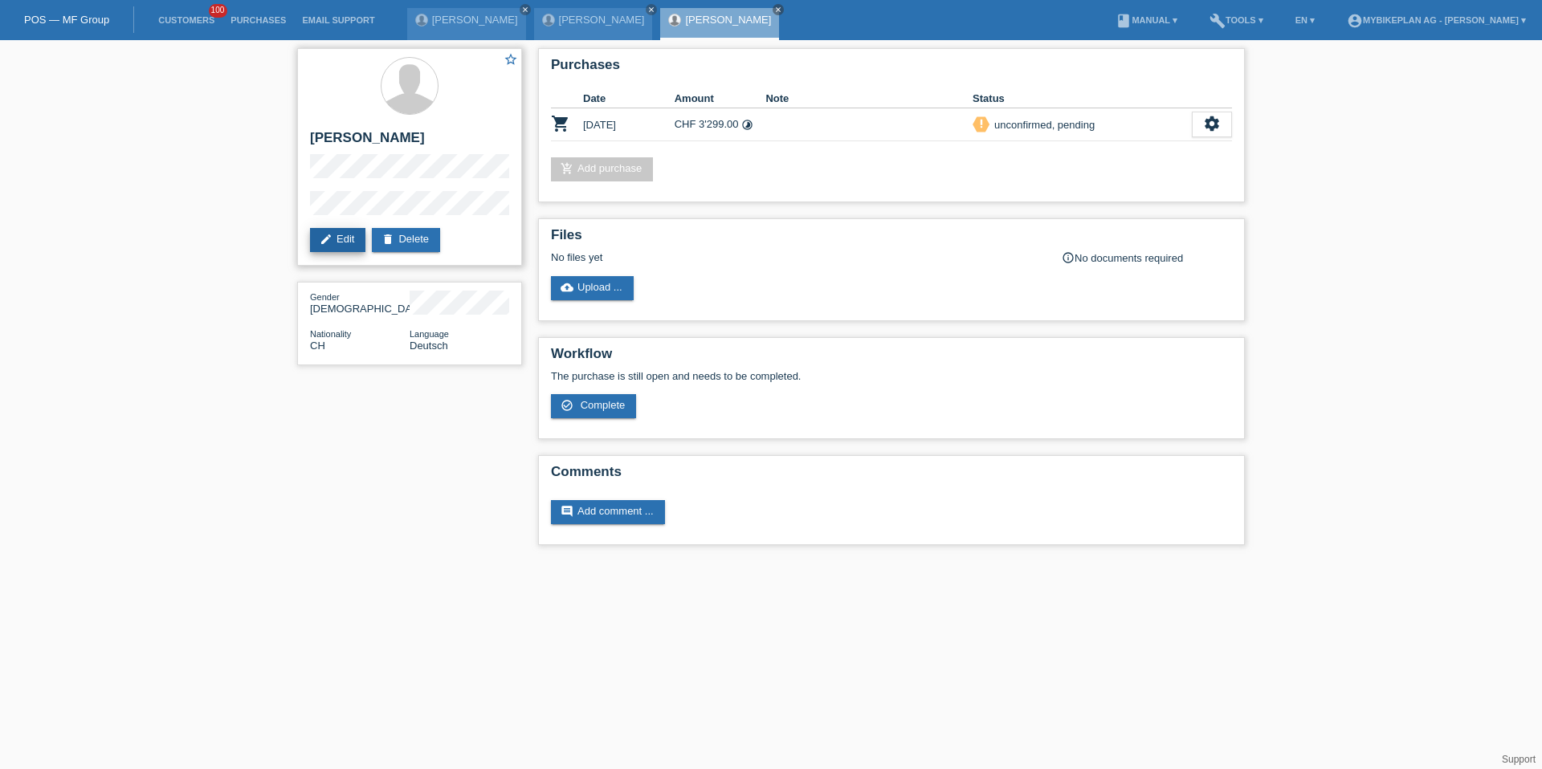
click at [338, 240] on link "edit Edit" at bounding box center [337, 240] width 55 height 24
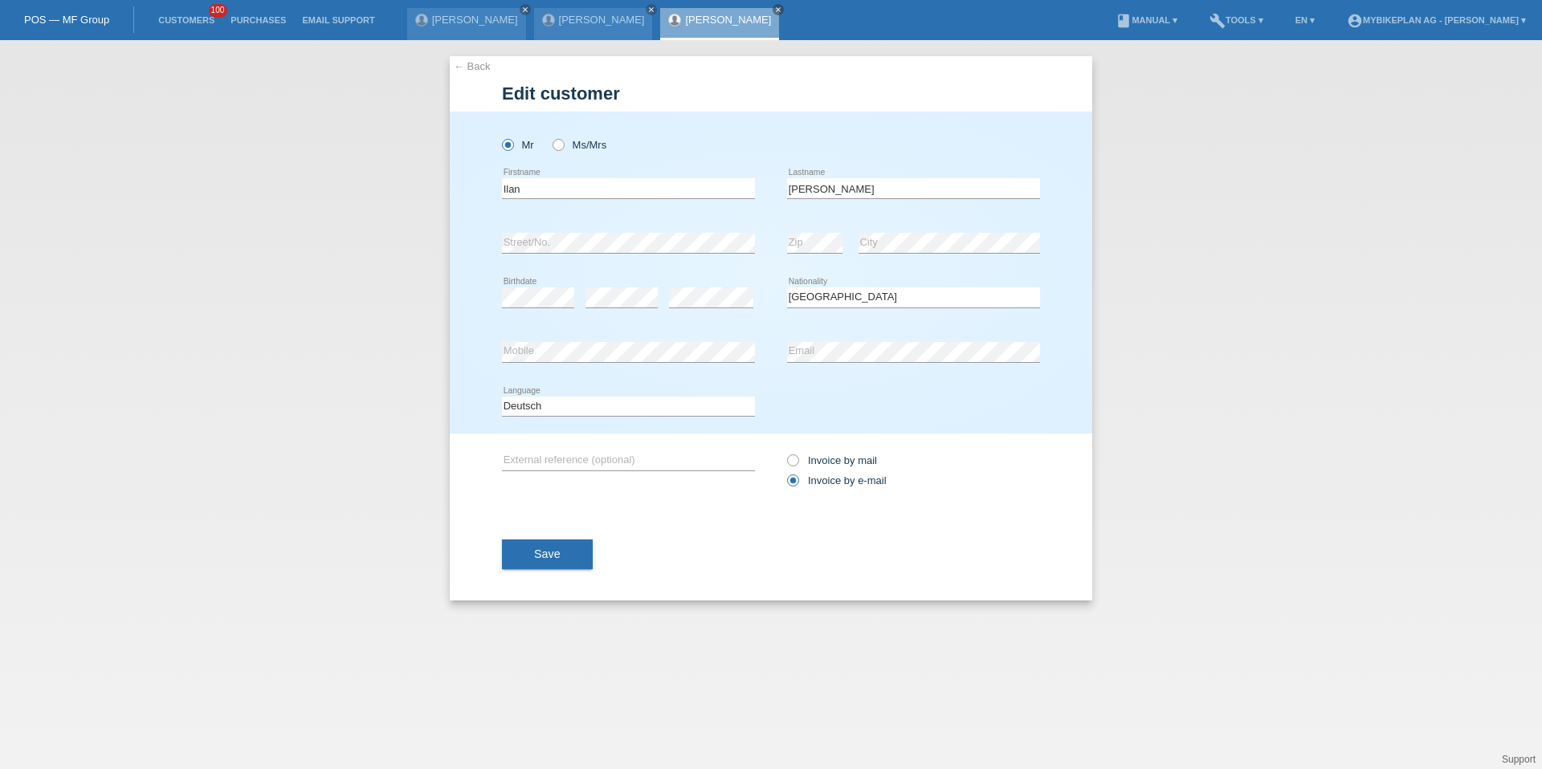
select select "CH"
click at [846, 194] on input "[PERSON_NAME]" at bounding box center [913, 188] width 253 height 20
type input "[PERSON_NAME]"
click at [538, 556] on span "Save" at bounding box center [547, 554] width 26 height 13
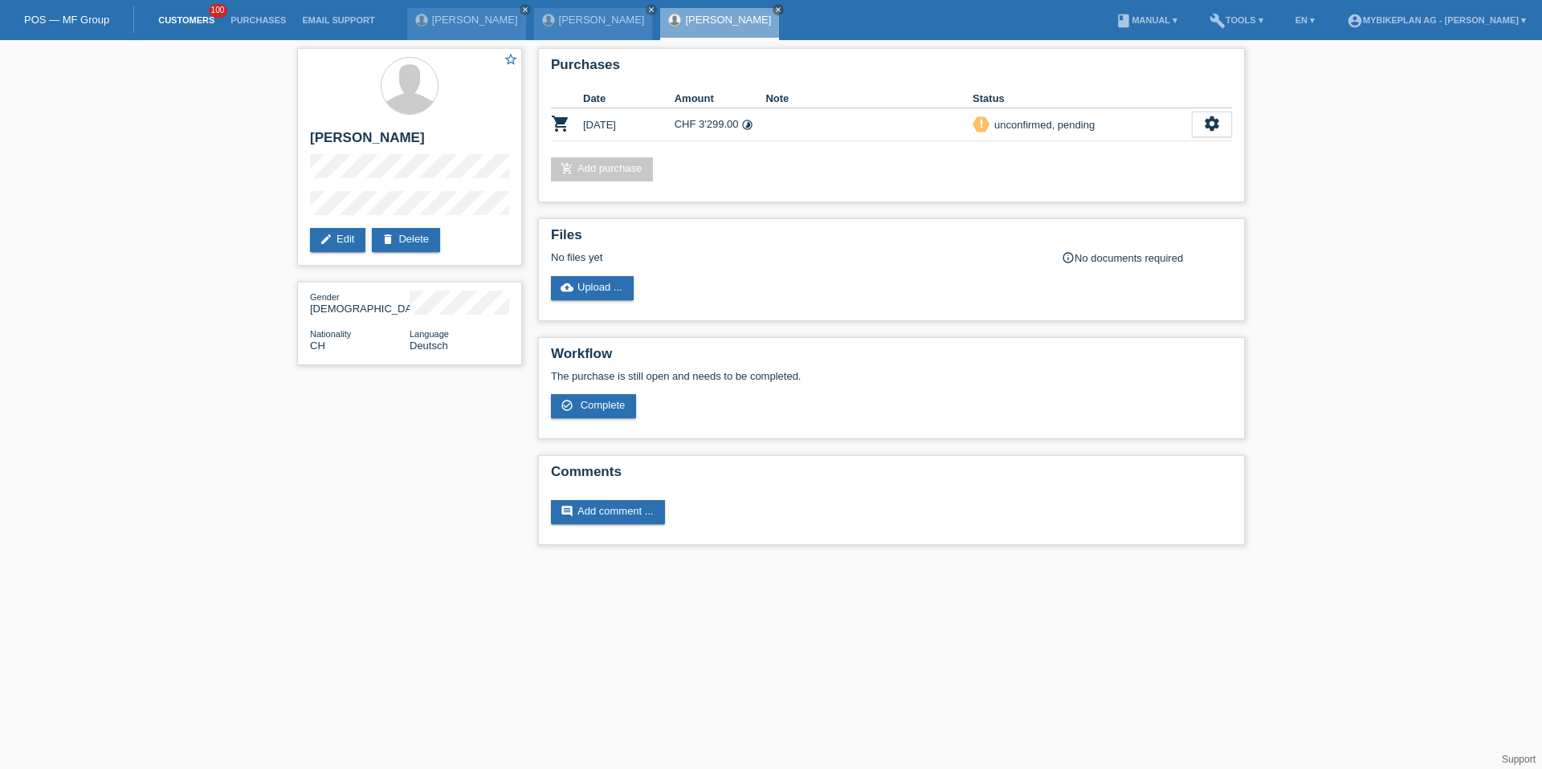
click at [179, 22] on link "Customers" at bounding box center [186, 20] width 72 height 10
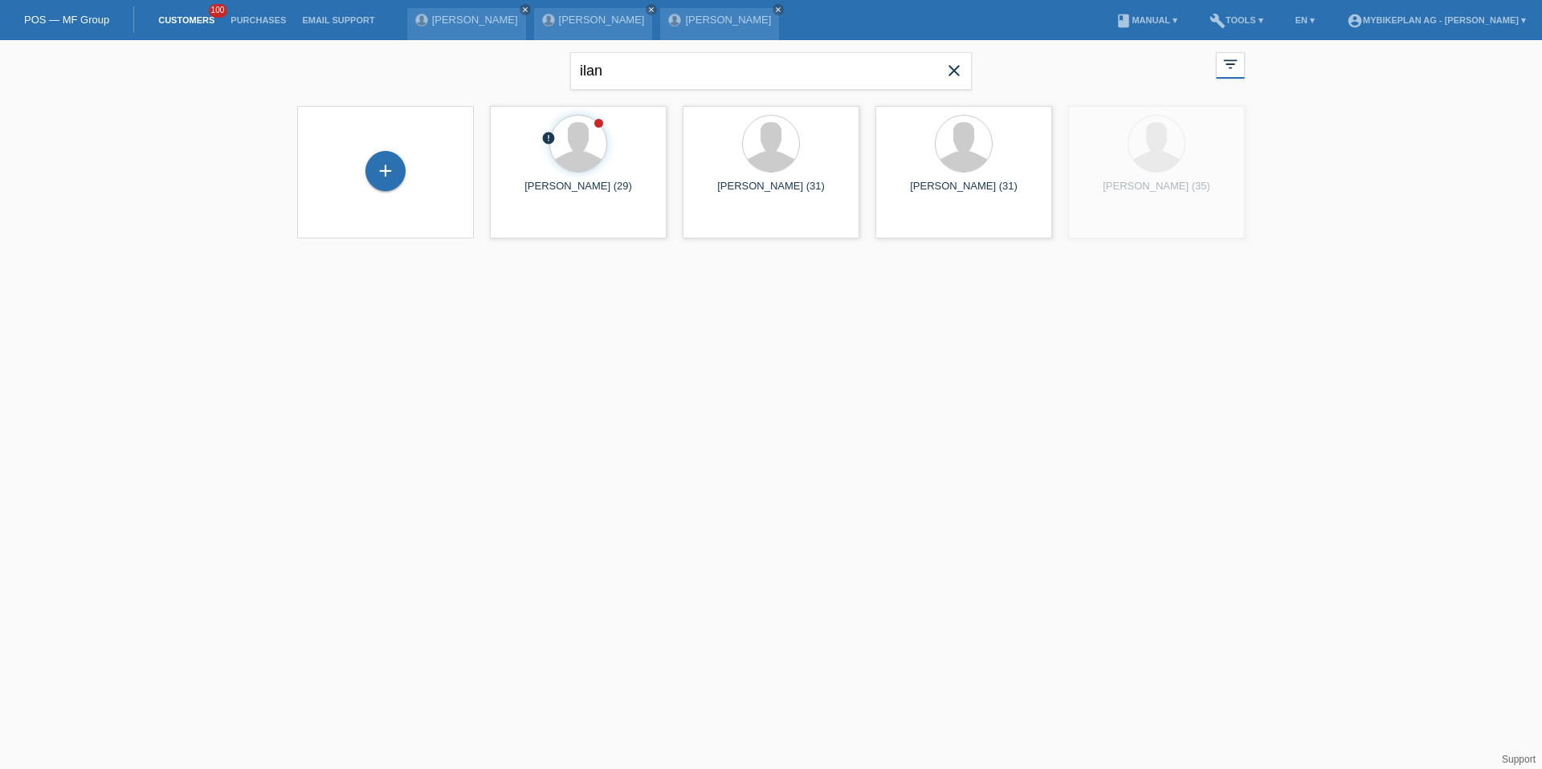
click at [957, 72] on icon "close" at bounding box center [953, 70] width 19 height 19
click at [391, 175] on div "+" at bounding box center [385, 170] width 39 height 27
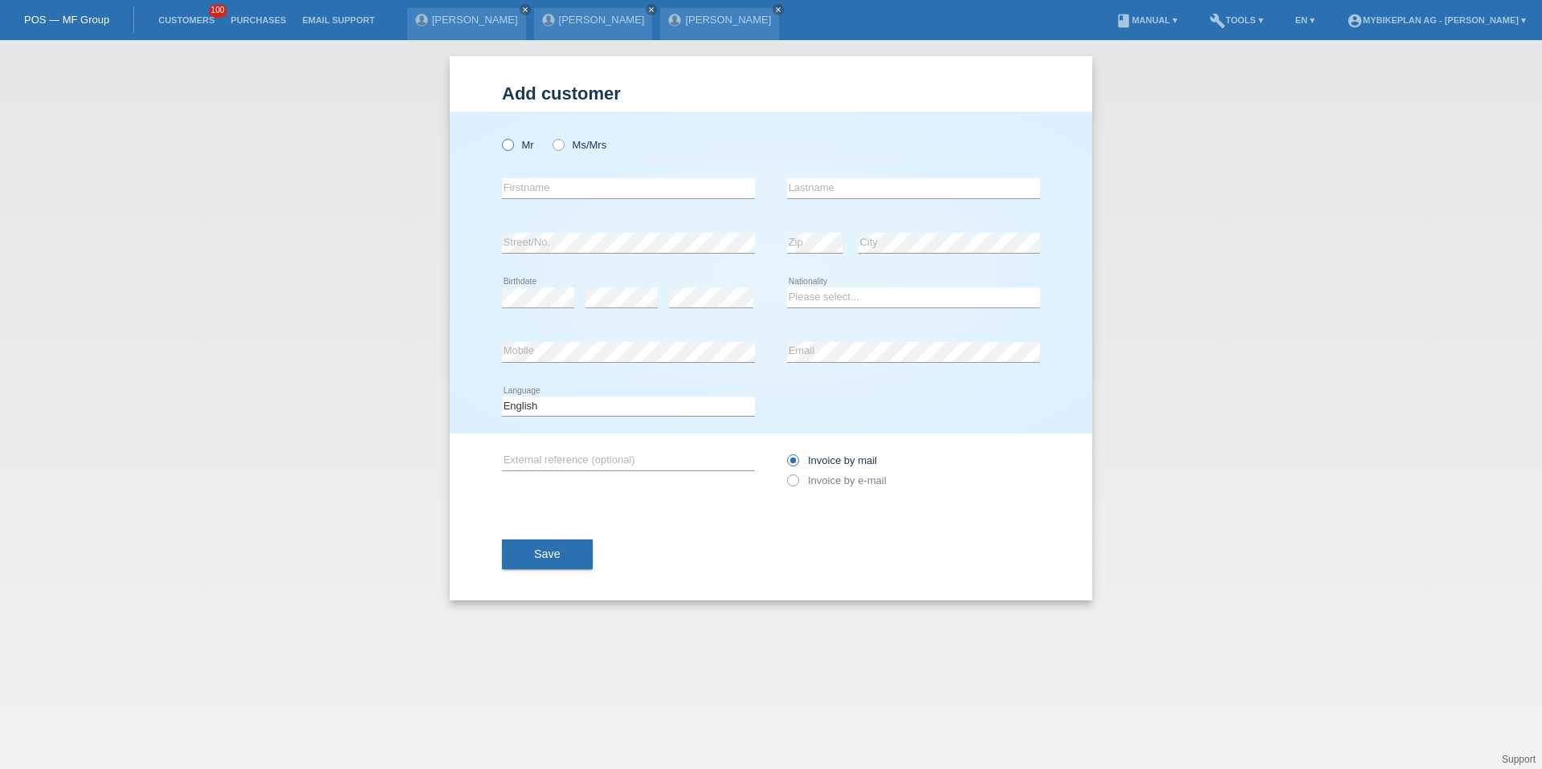
click at [499, 137] on icon at bounding box center [499, 137] width 0 height 0
click at [509, 146] on input "Mr" at bounding box center [507, 144] width 10 height 10
radio input "true"
click at [560, 183] on input "text" at bounding box center [628, 188] width 253 height 20
type input "[PERSON_NAME]"
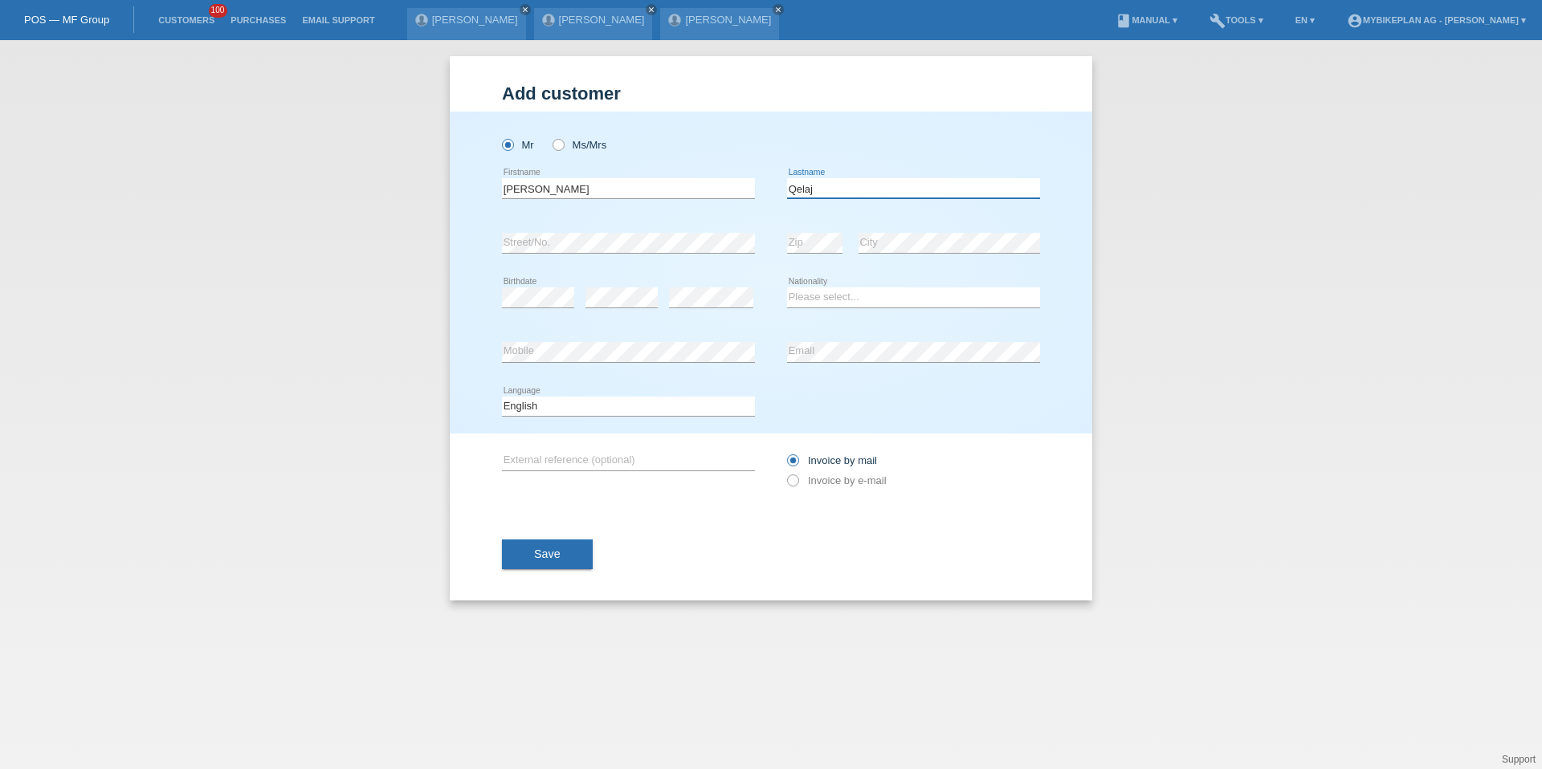
type input "Qelaj"
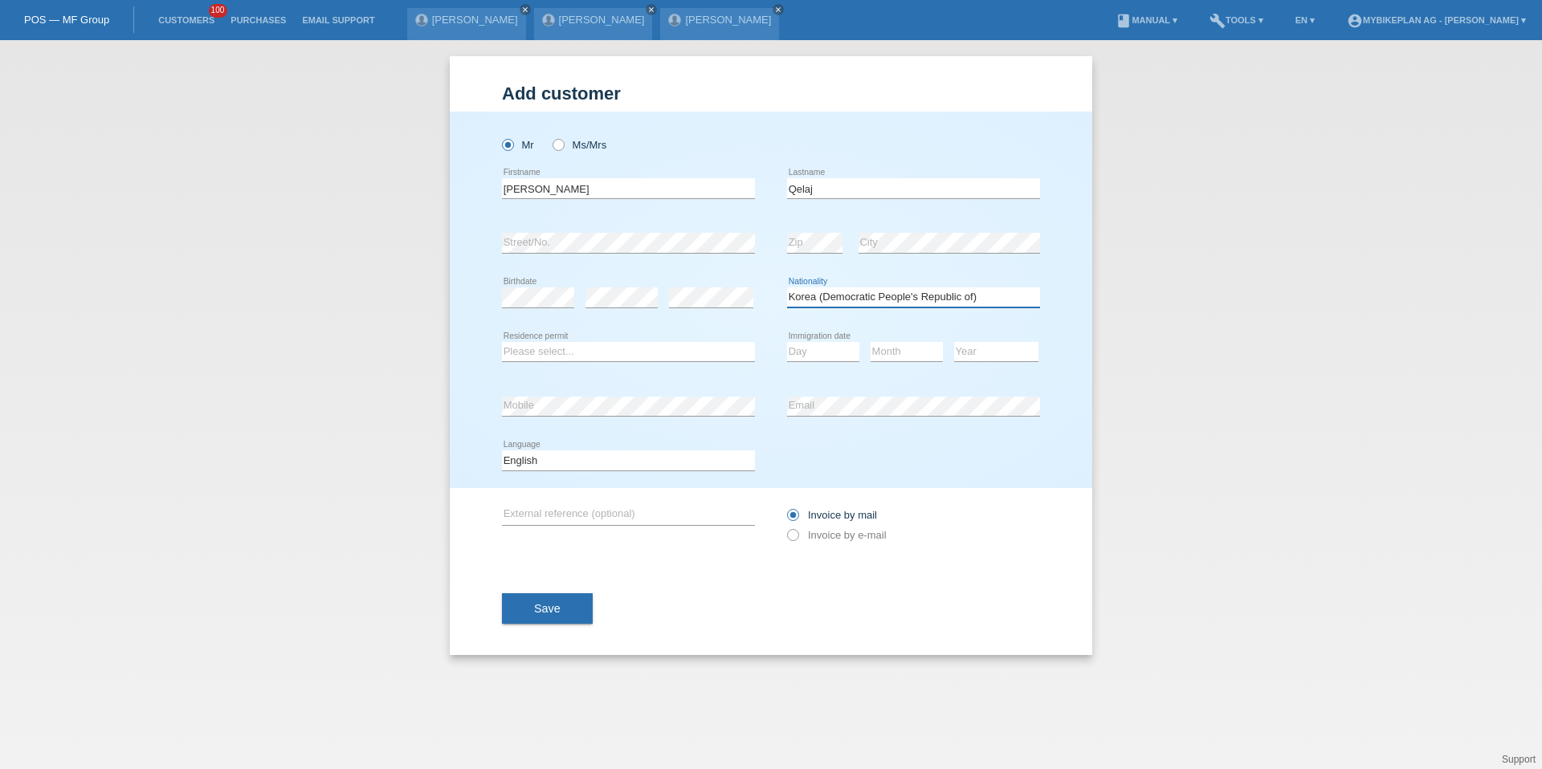
select select "XK"
select select "C"
select select "04"
select select "09"
select select "2014"
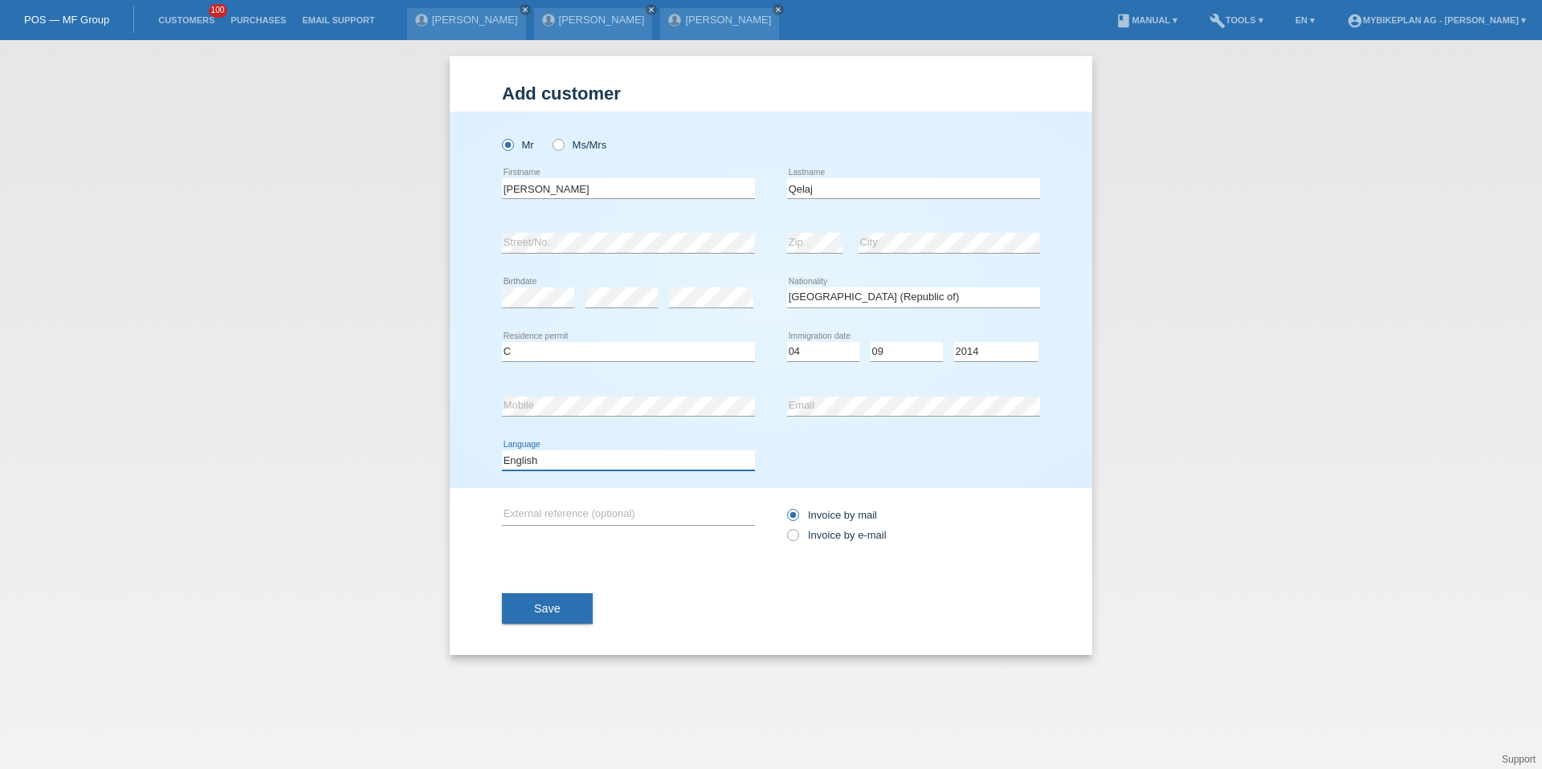
click at [572, 459] on select "Deutsch Français Italiano English" at bounding box center [628, 459] width 253 height 19
select select "de"
click at [803, 536] on label "Invoice by e-mail" at bounding box center [837, 535] width 100 height 12
click at [797, 536] on input "Invoice by e-mail" at bounding box center [792, 539] width 10 height 20
radio input "true"
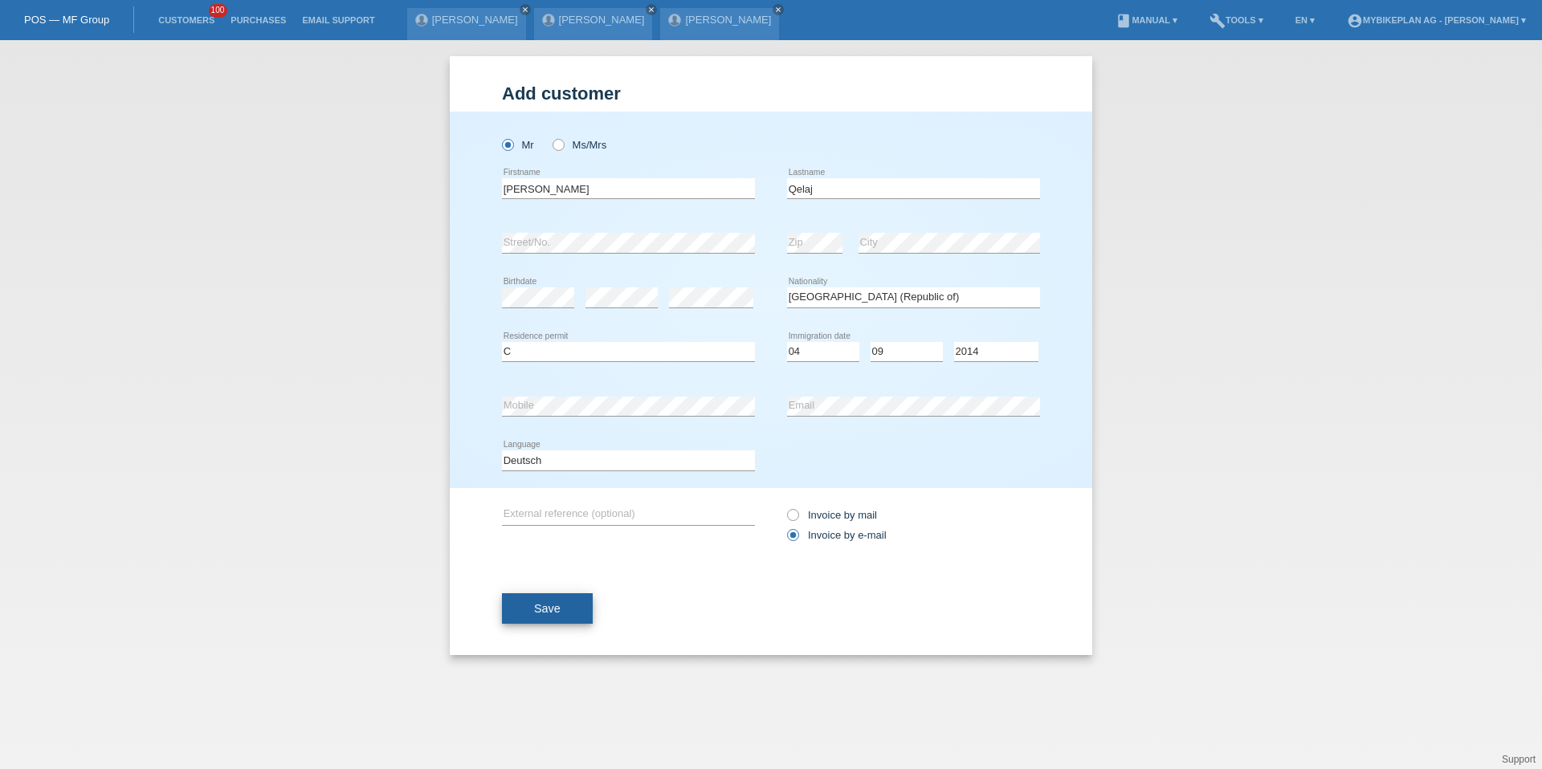
click at [535, 593] on button "Save" at bounding box center [547, 608] width 91 height 31
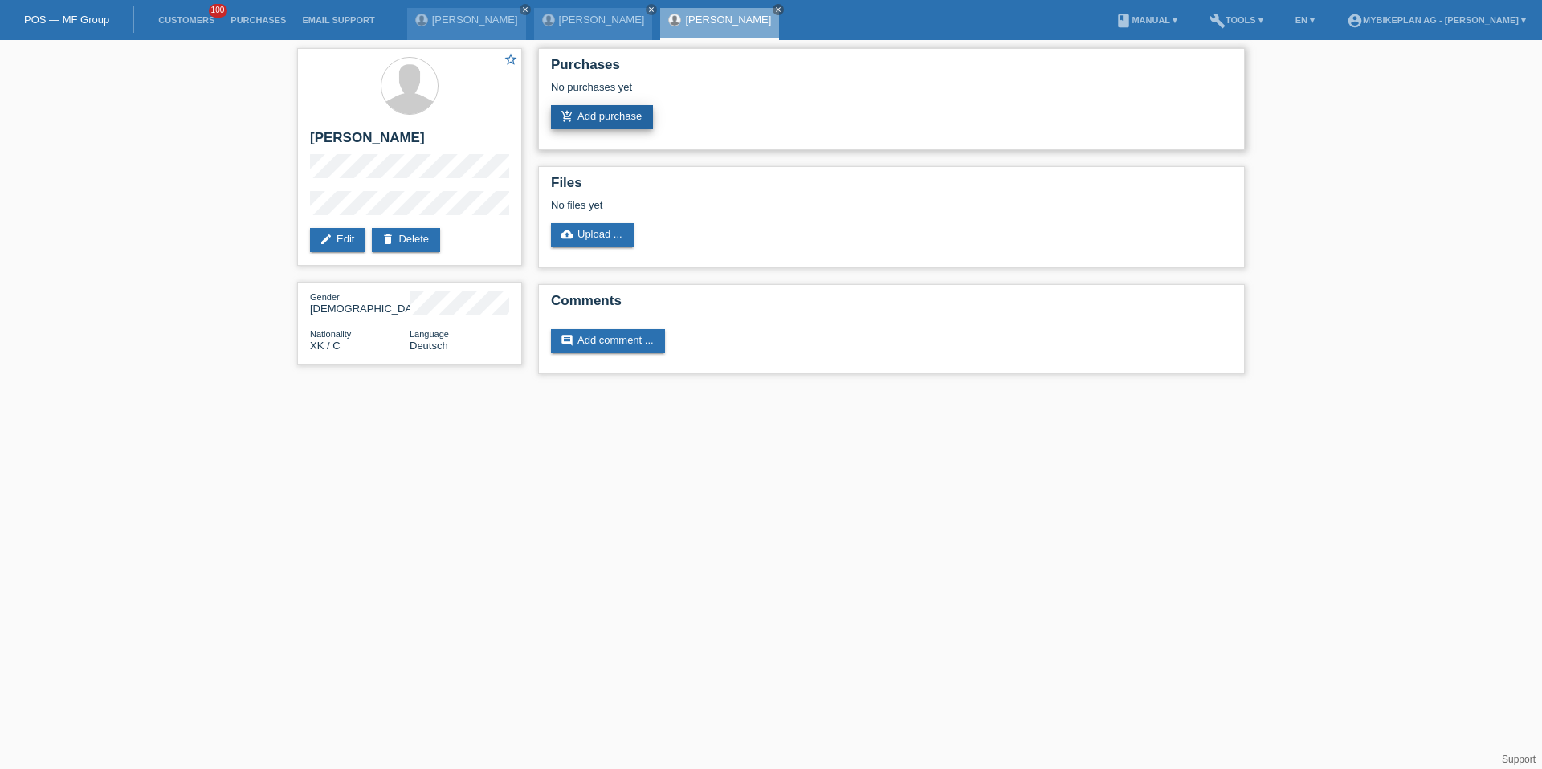
click at [618, 110] on link "add_shopping_cart Add purchase" at bounding box center [602, 117] width 102 height 24
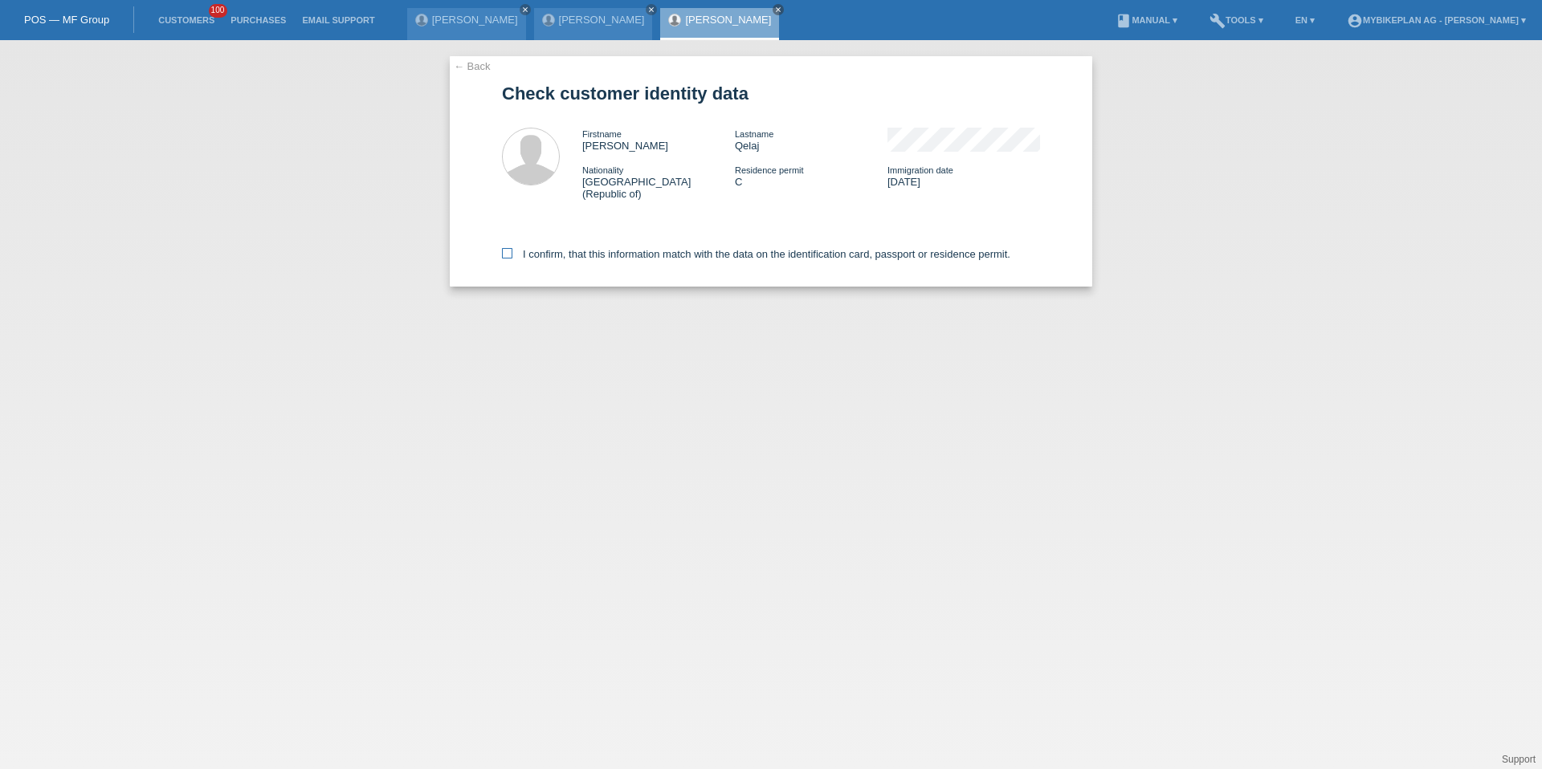
click at [520, 248] on label "I confirm, that this information match with the data on the identification card…" at bounding box center [756, 254] width 508 height 12
click at [512, 248] on input "I confirm, that this information match with the data on the identification card…" at bounding box center [507, 253] width 10 height 10
checkbox input "true"
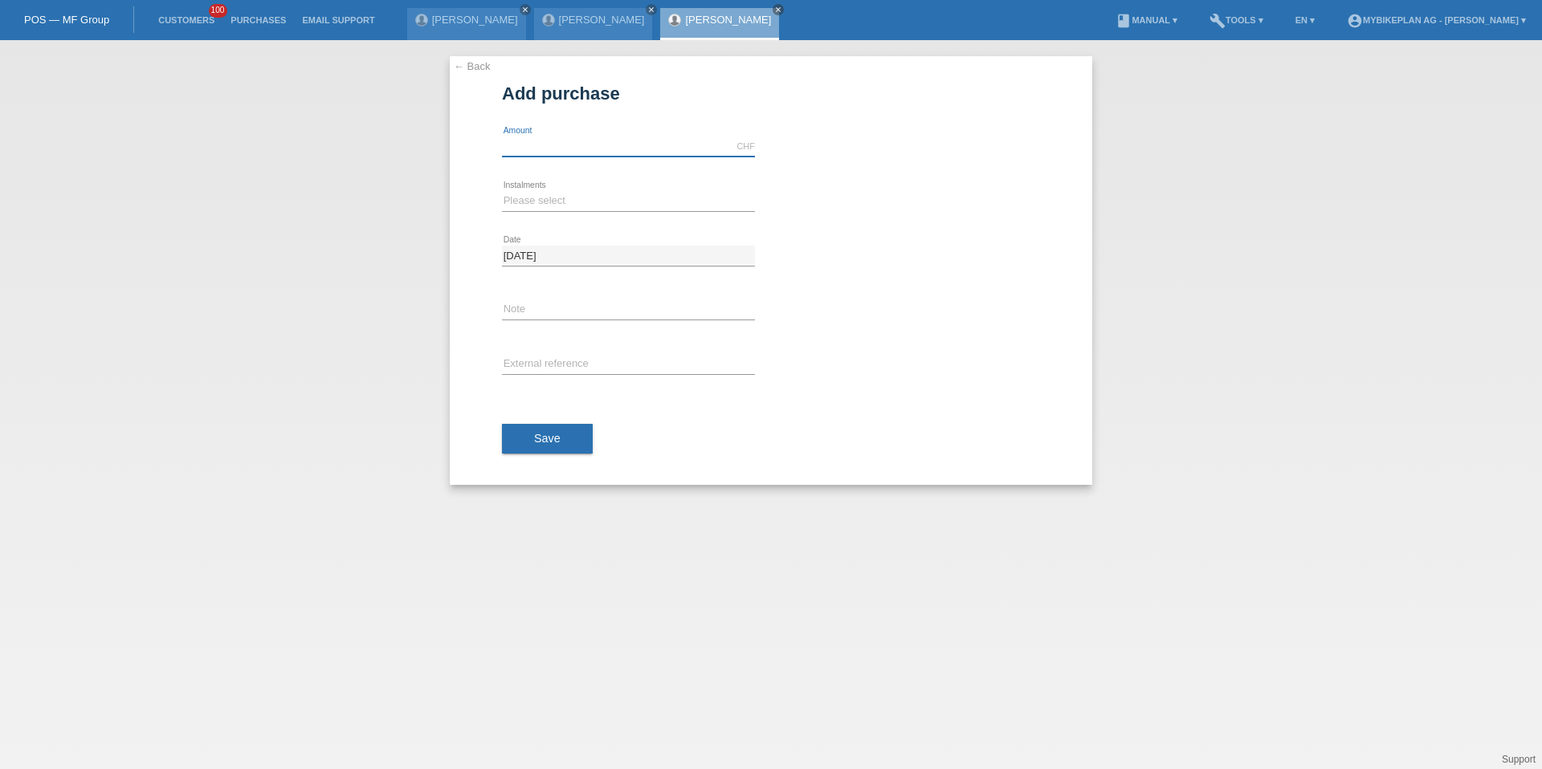
click at [597, 147] on input "text" at bounding box center [628, 147] width 253 height 20
type input "3000.00"
click at [542, 204] on select "Please select 6 instalments 12 instalments 18 instalments 24 instalments 36 ins…" at bounding box center [628, 200] width 253 height 19
select select "487"
click at [557, 360] on input "text" at bounding box center [628, 365] width 253 height 20
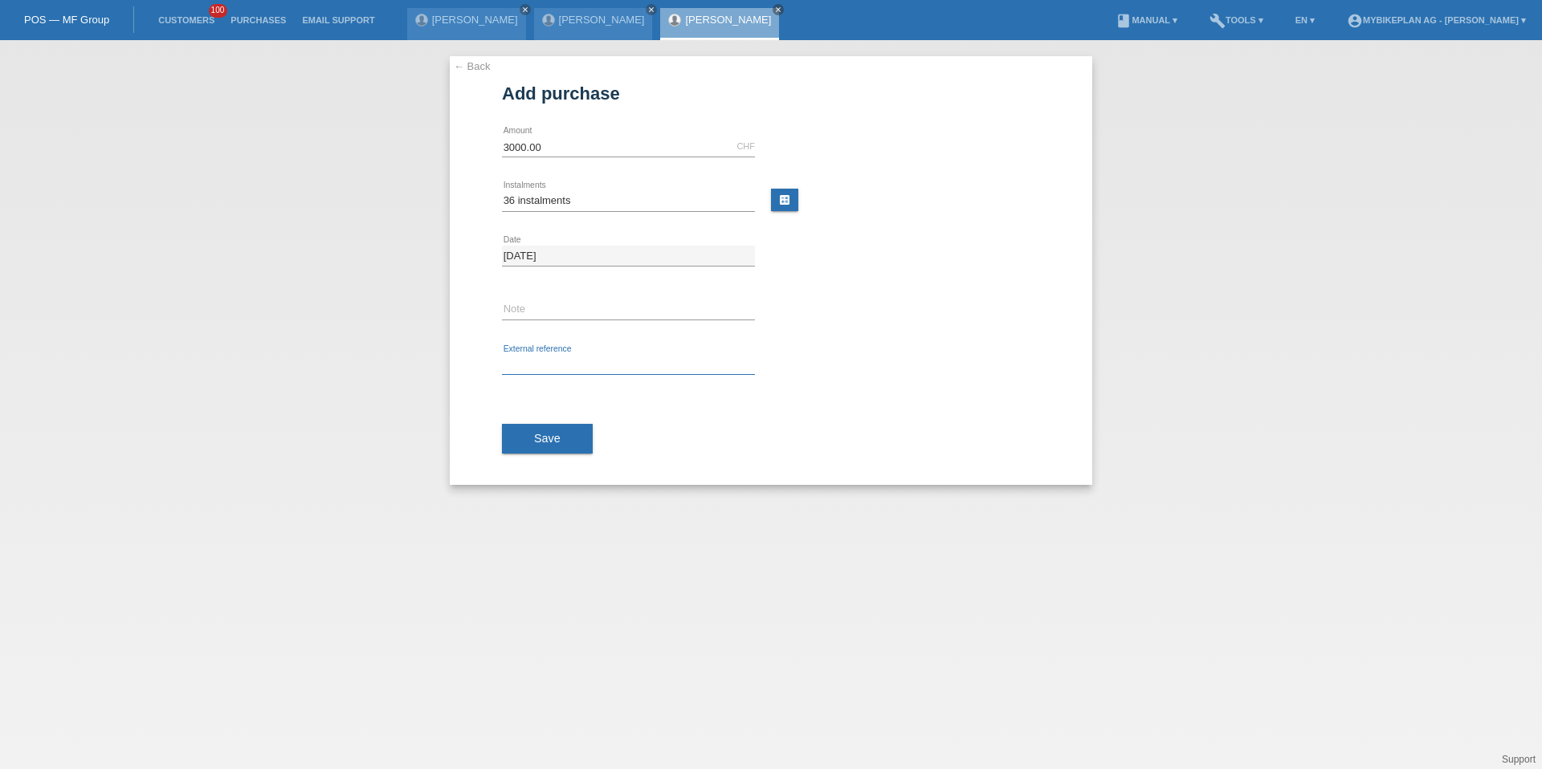
paste input "42106619715"
type input "42106619715"
click at [555, 431] on button "Save" at bounding box center [547, 439] width 91 height 31
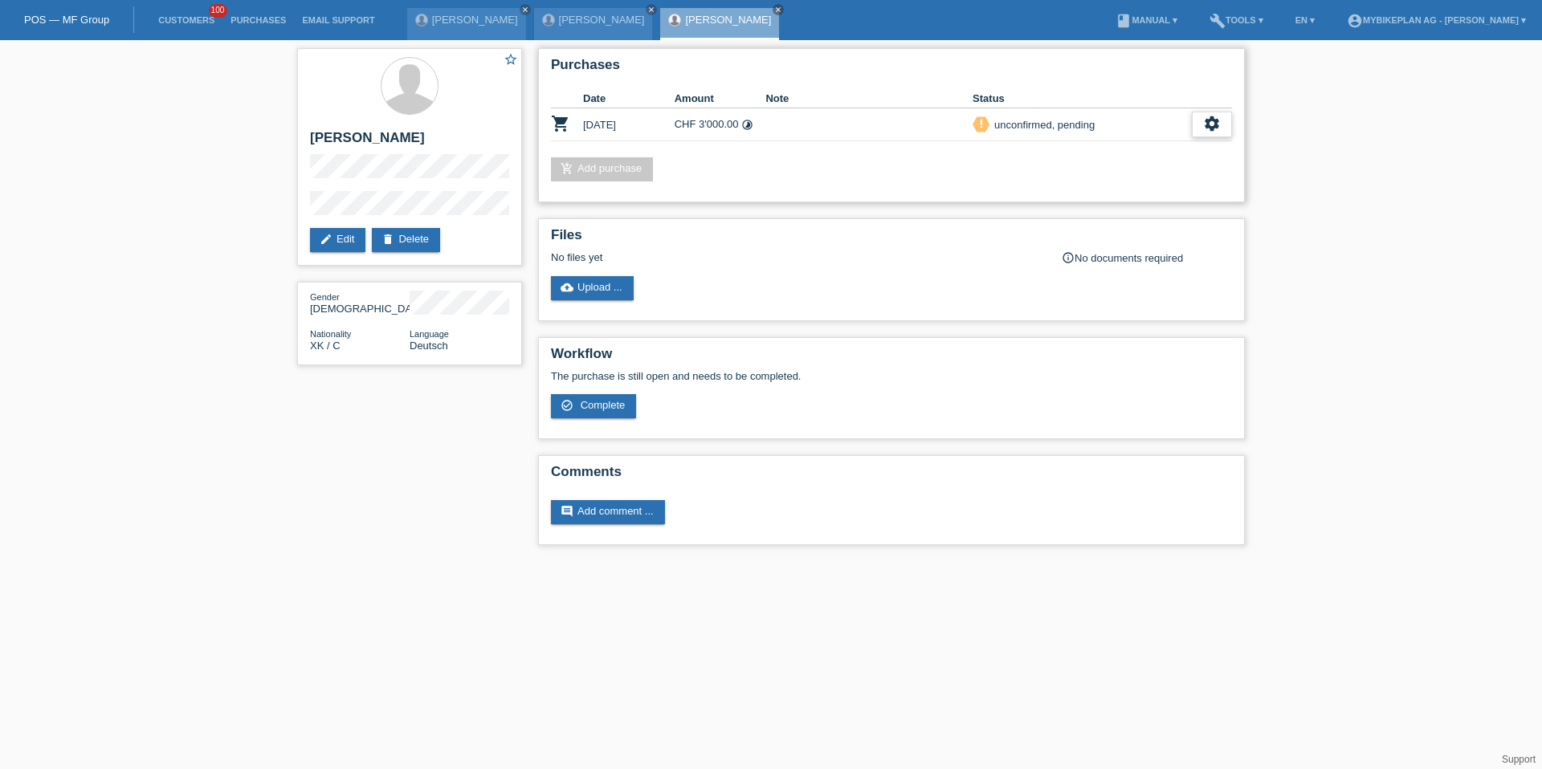
click at [1212, 120] on icon "settings" at bounding box center [1212, 124] width 18 height 18
click at [1144, 149] on div "fullscreen Show" at bounding box center [1107, 151] width 243 height 24
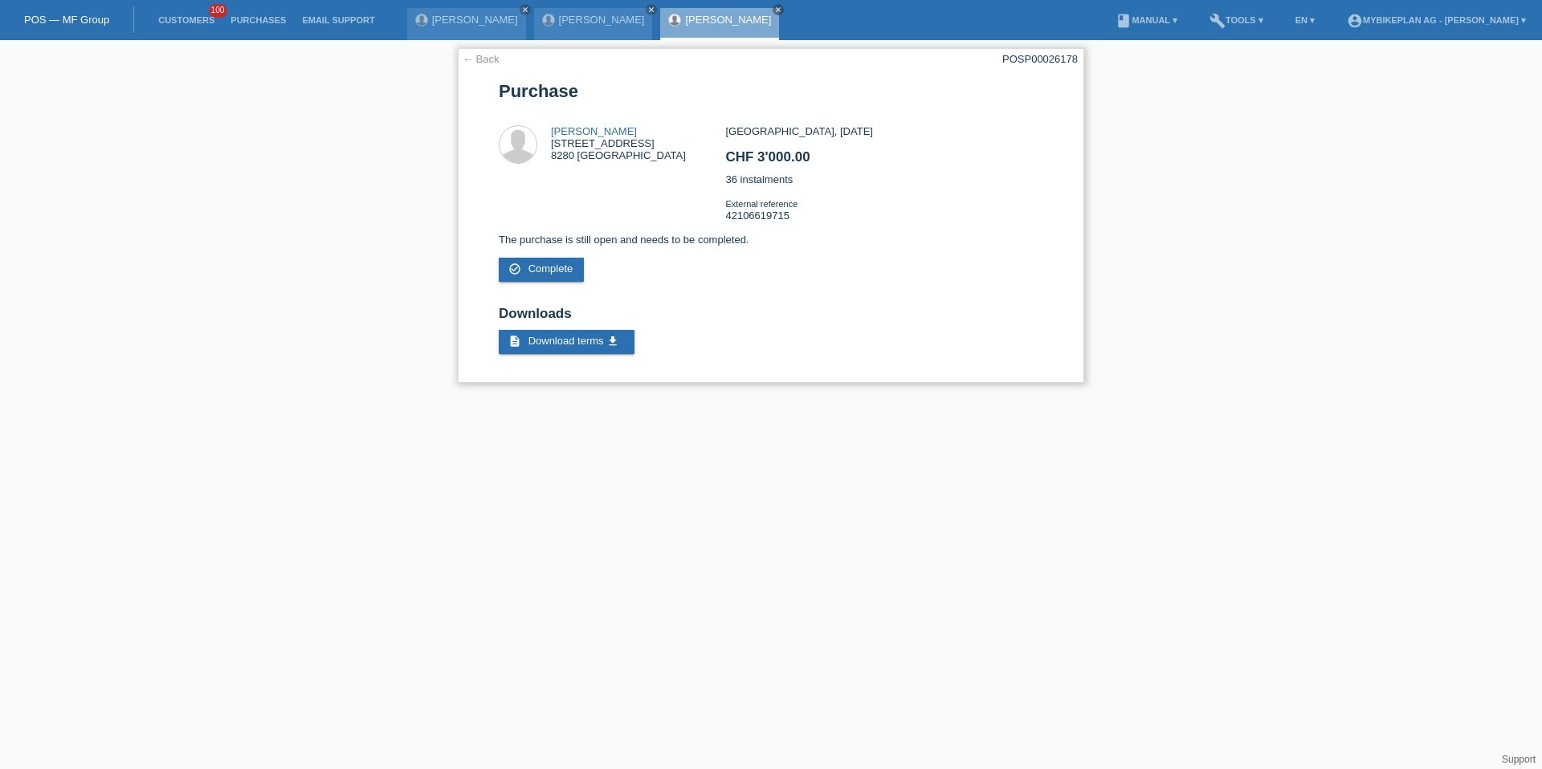
click at [1040, 60] on div "POSP00026178" at bounding box center [1039, 59] width 75 height 12
copy div "POSP00026178"
click at [198, 19] on link "Customers" at bounding box center [186, 20] width 72 height 10
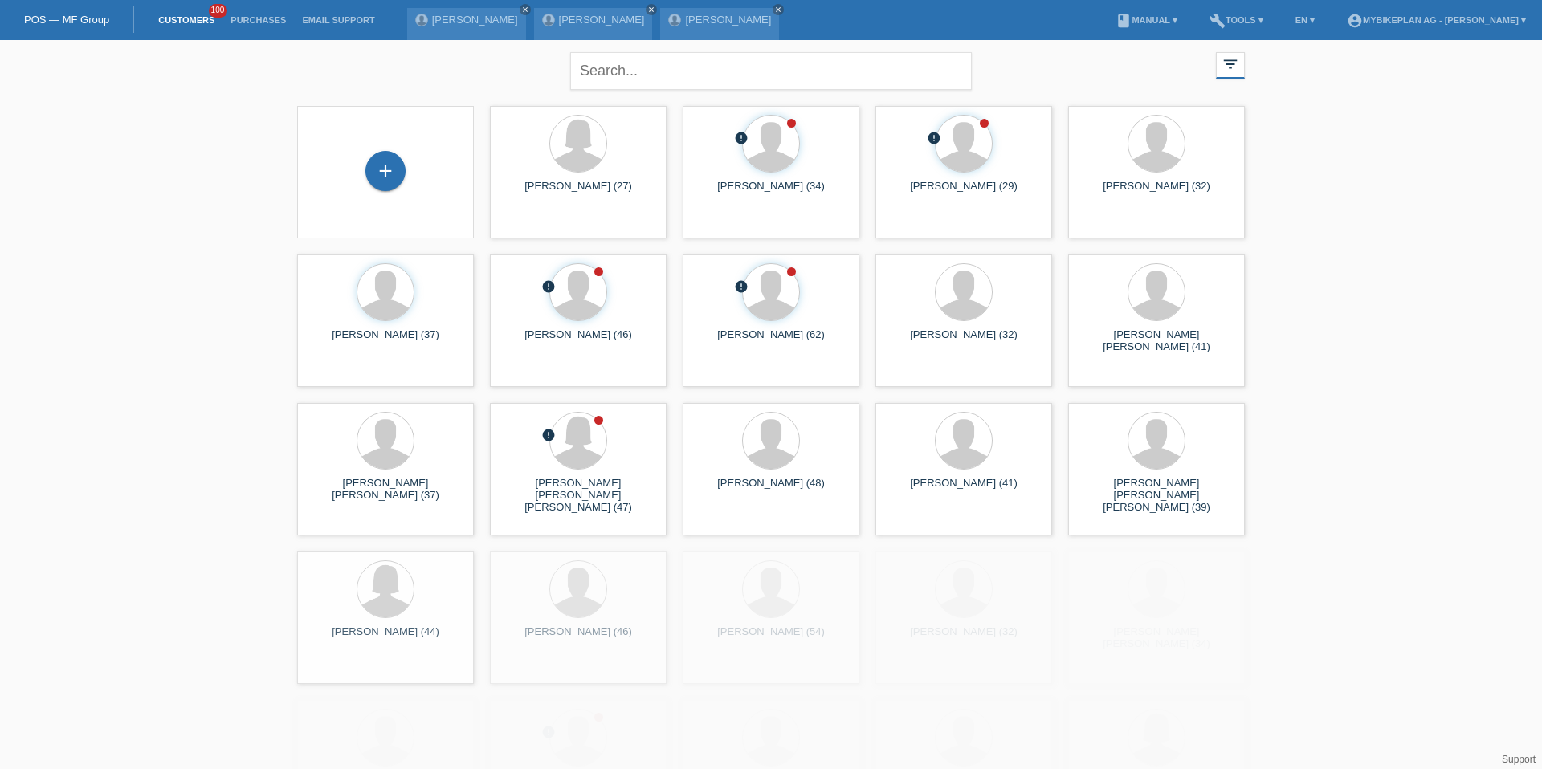
click at [432, 173] on div "+" at bounding box center [385, 172] width 151 height 43
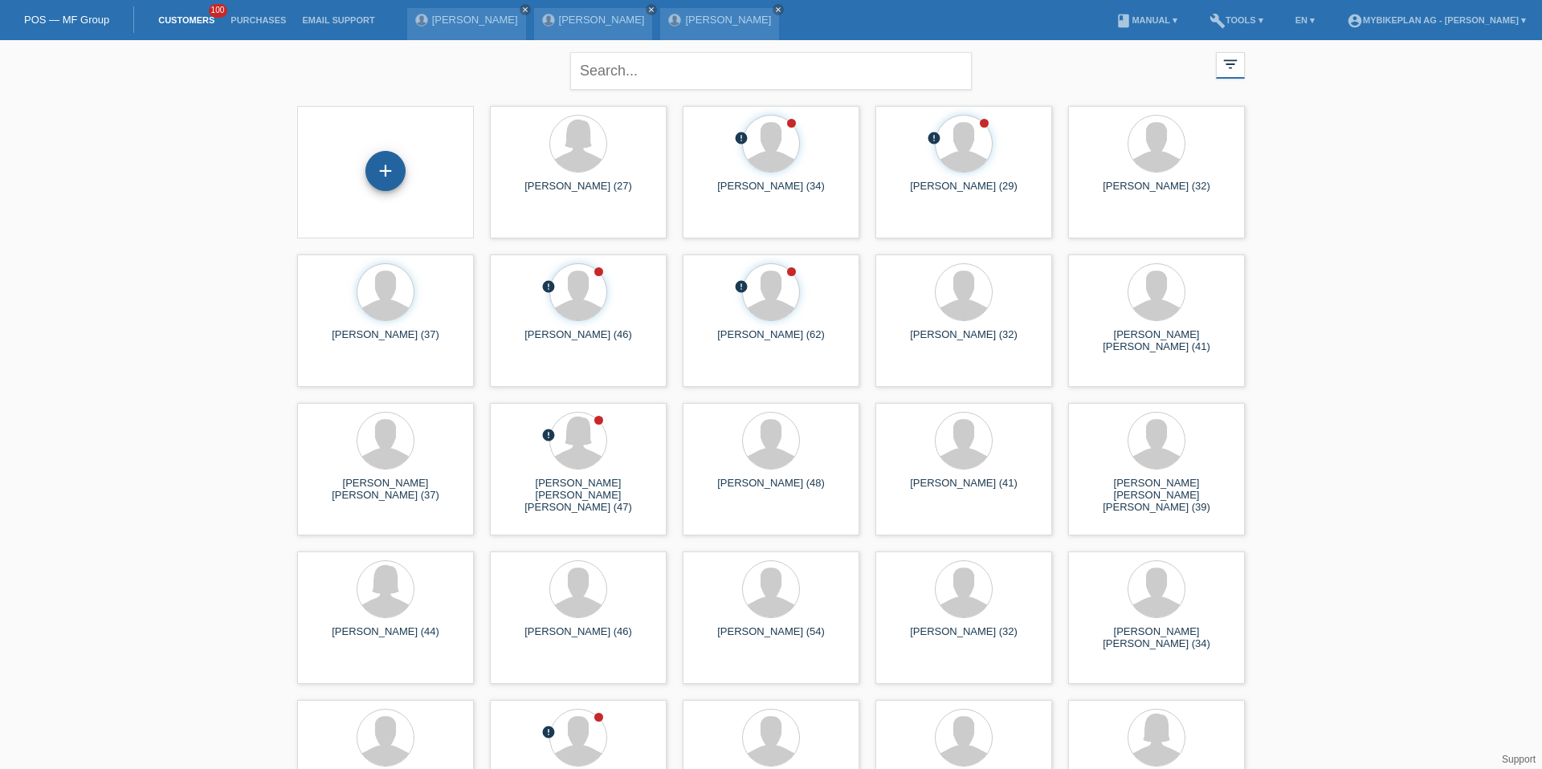
click at [393, 173] on div "+" at bounding box center [385, 171] width 40 height 40
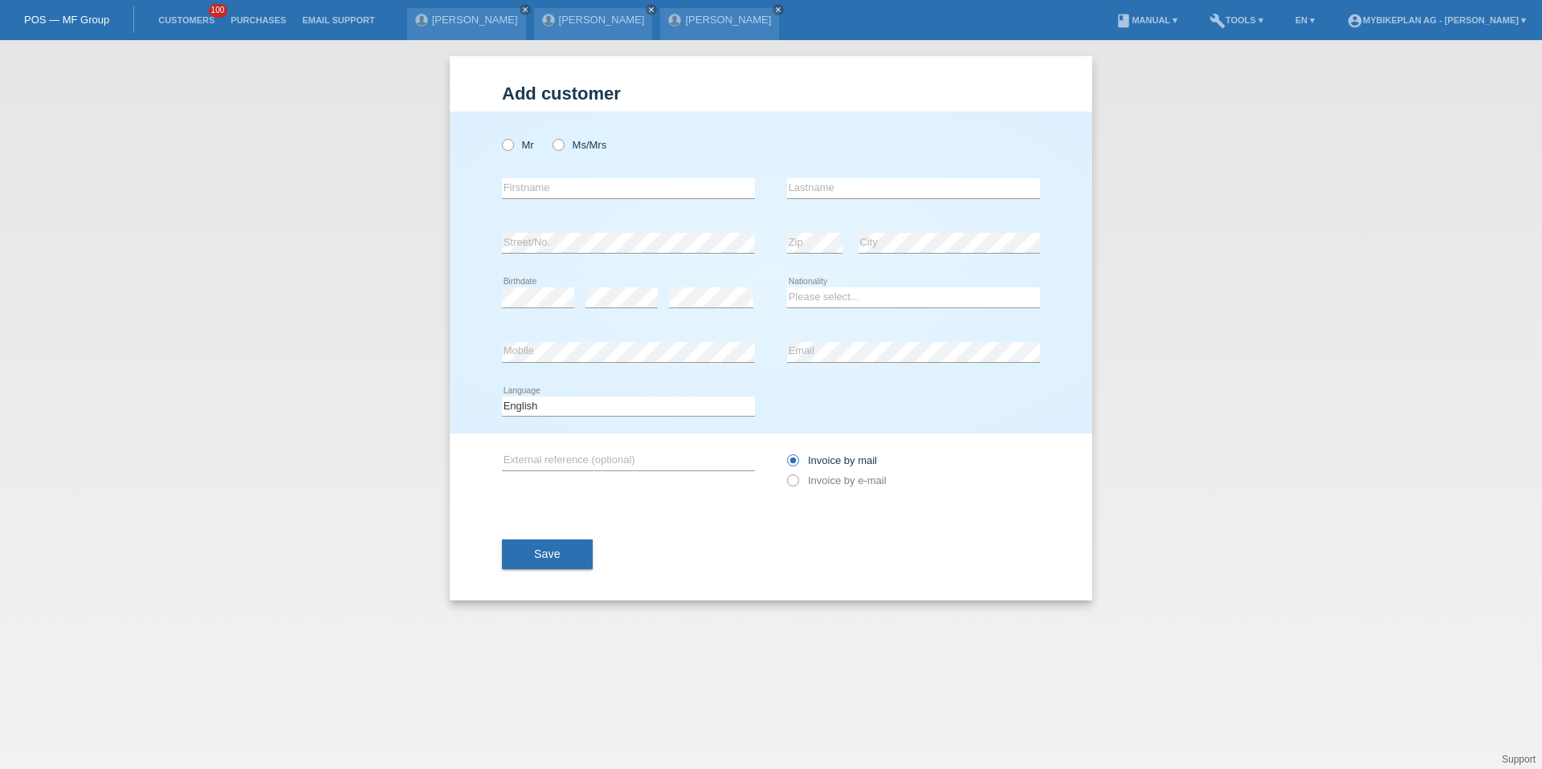
click at [504, 152] on div "Mr Ms/Mrs" at bounding box center [628, 144] width 253 height 33
click at [499, 137] on icon at bounding box center [499, 137] width 0 height 0
click at [511, 145] on input "Mr" at bounding box center [507, 144] width 10 height 10
radio input "true"
click at [628, 176] on div "error Firstname" at bounding box center [628, 188] width 253 height 55
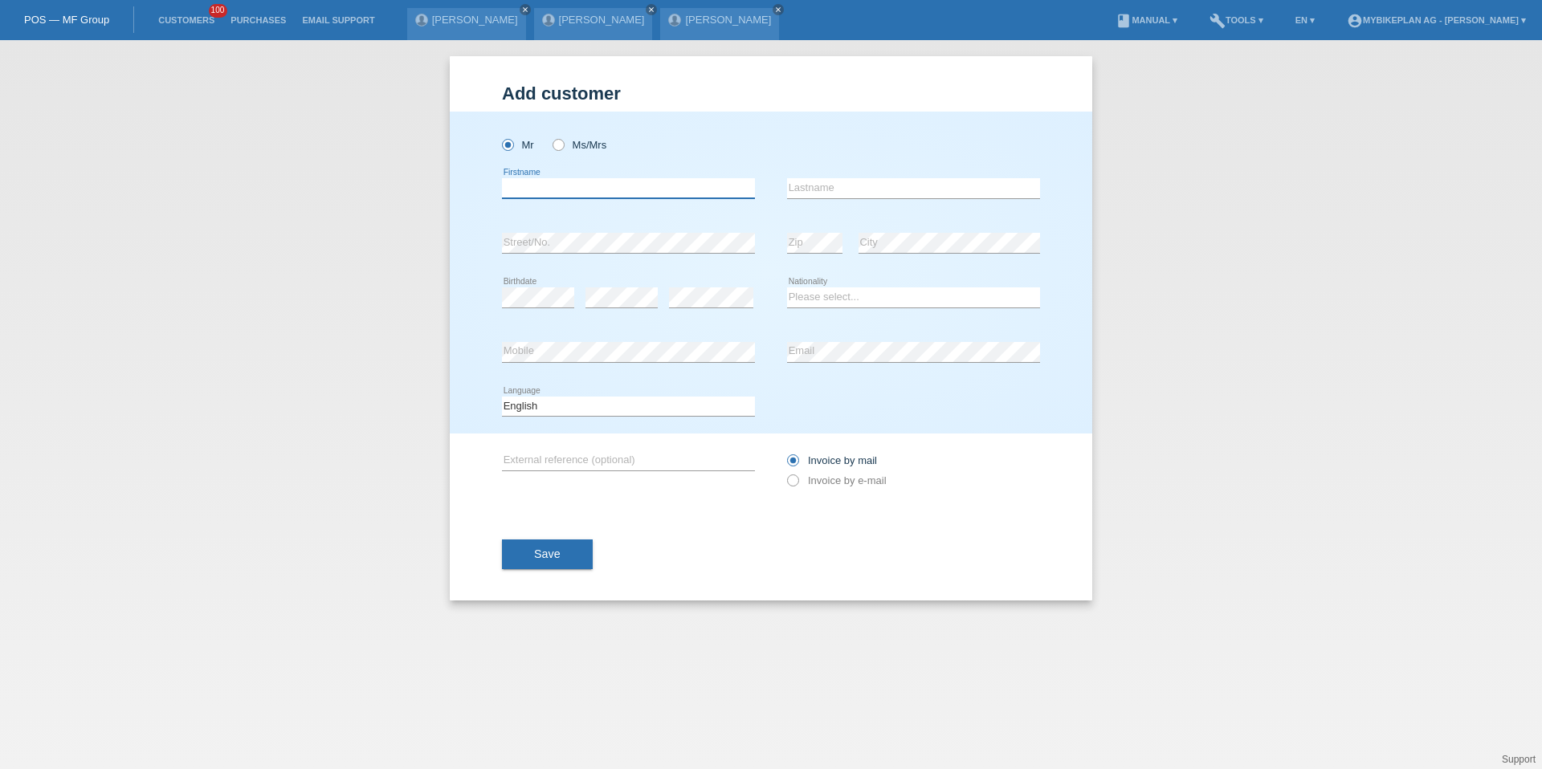
click at [612, 191] on input "text" at bounding box center [628, 188] width 253 height 20
paste input "[PERSON_NAME]"
click at [568, 188] on input "[PERSON_NAME]" at bounding box center [628, 188] width 253 height 20
type input "Nevzat"
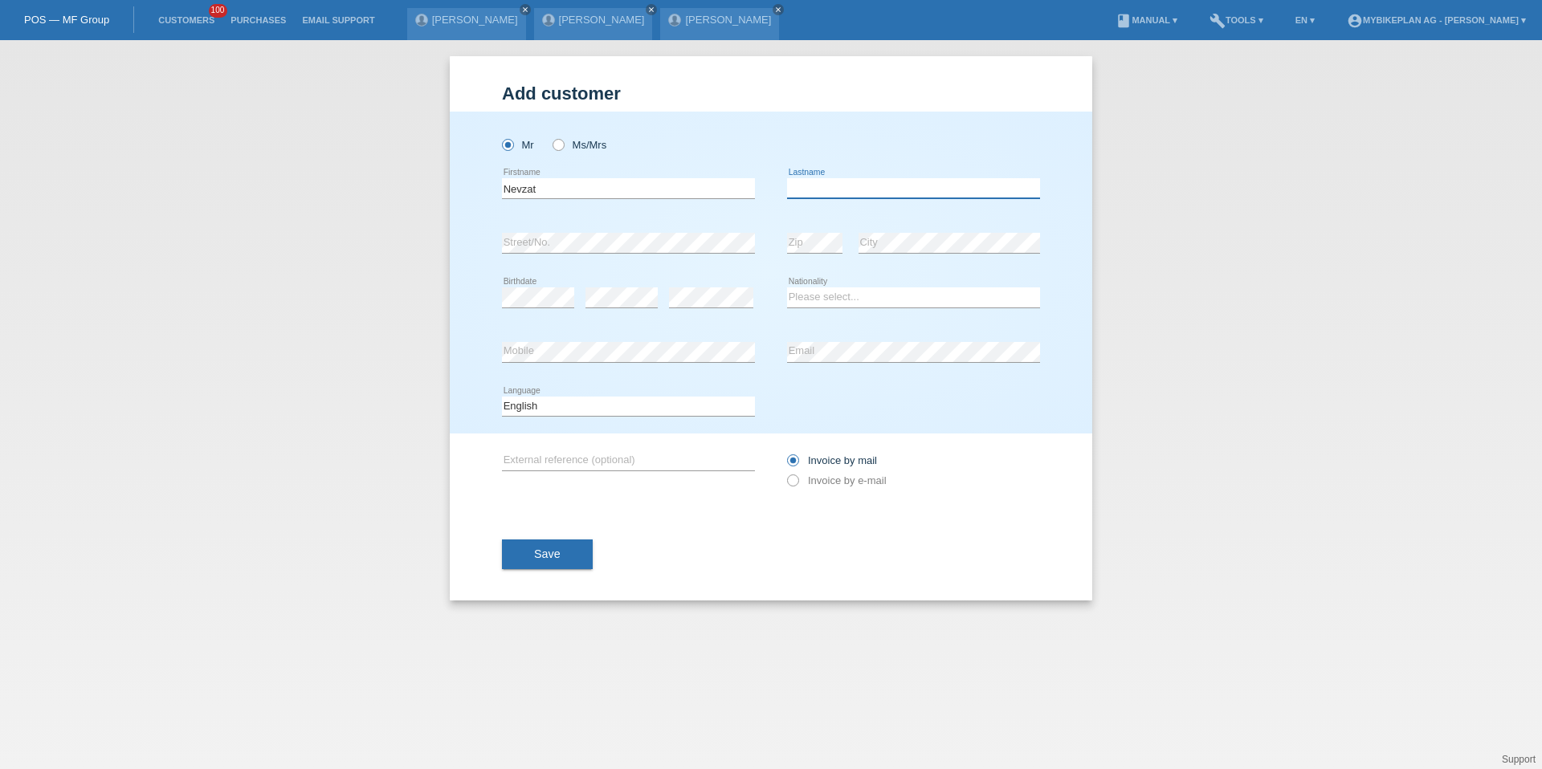
paste input "Subasioglu"
type input "Subasioglu"
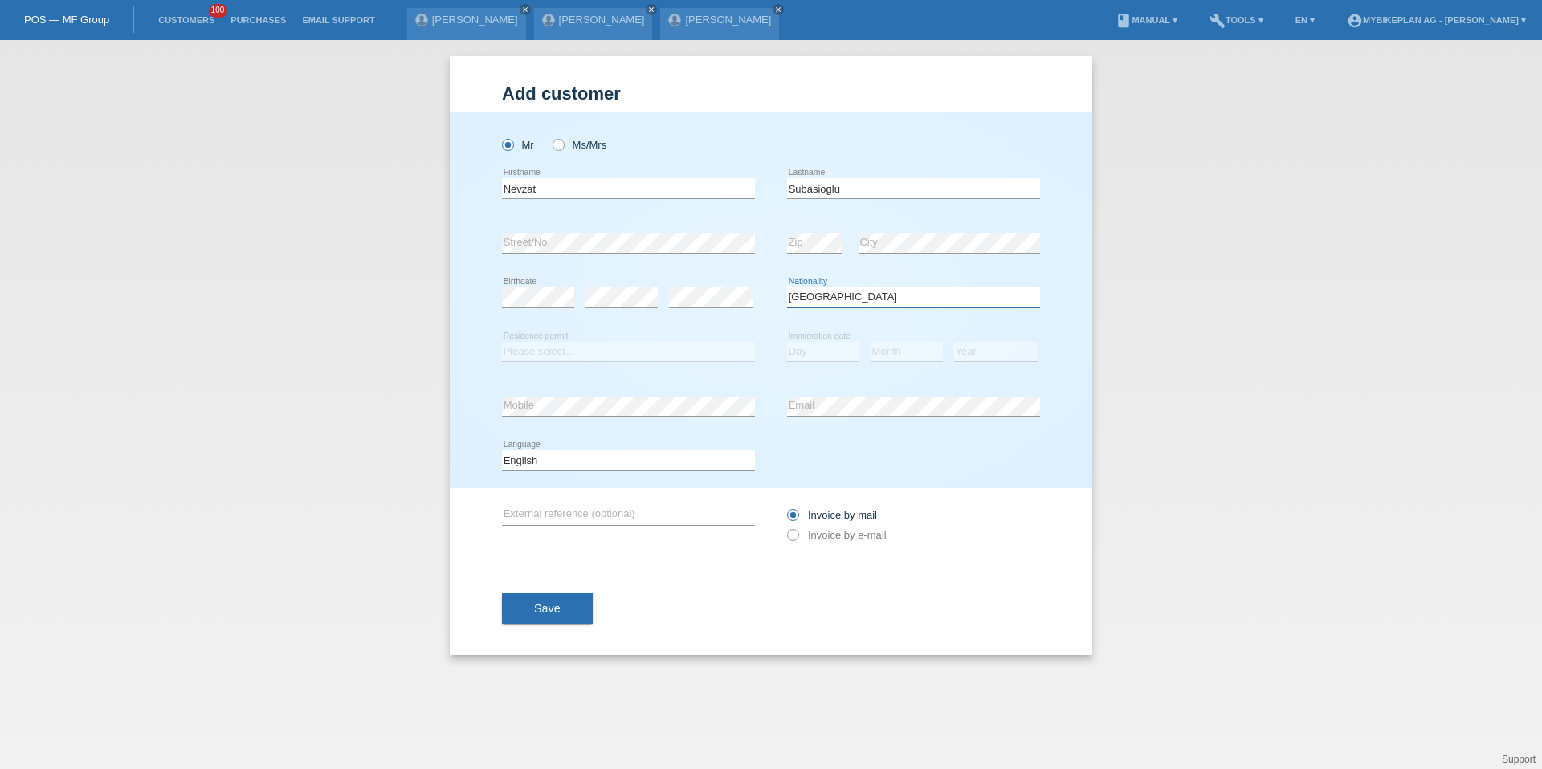
select select "TR"
select select "B"
select select "01"
select select "08"
select select "2022"
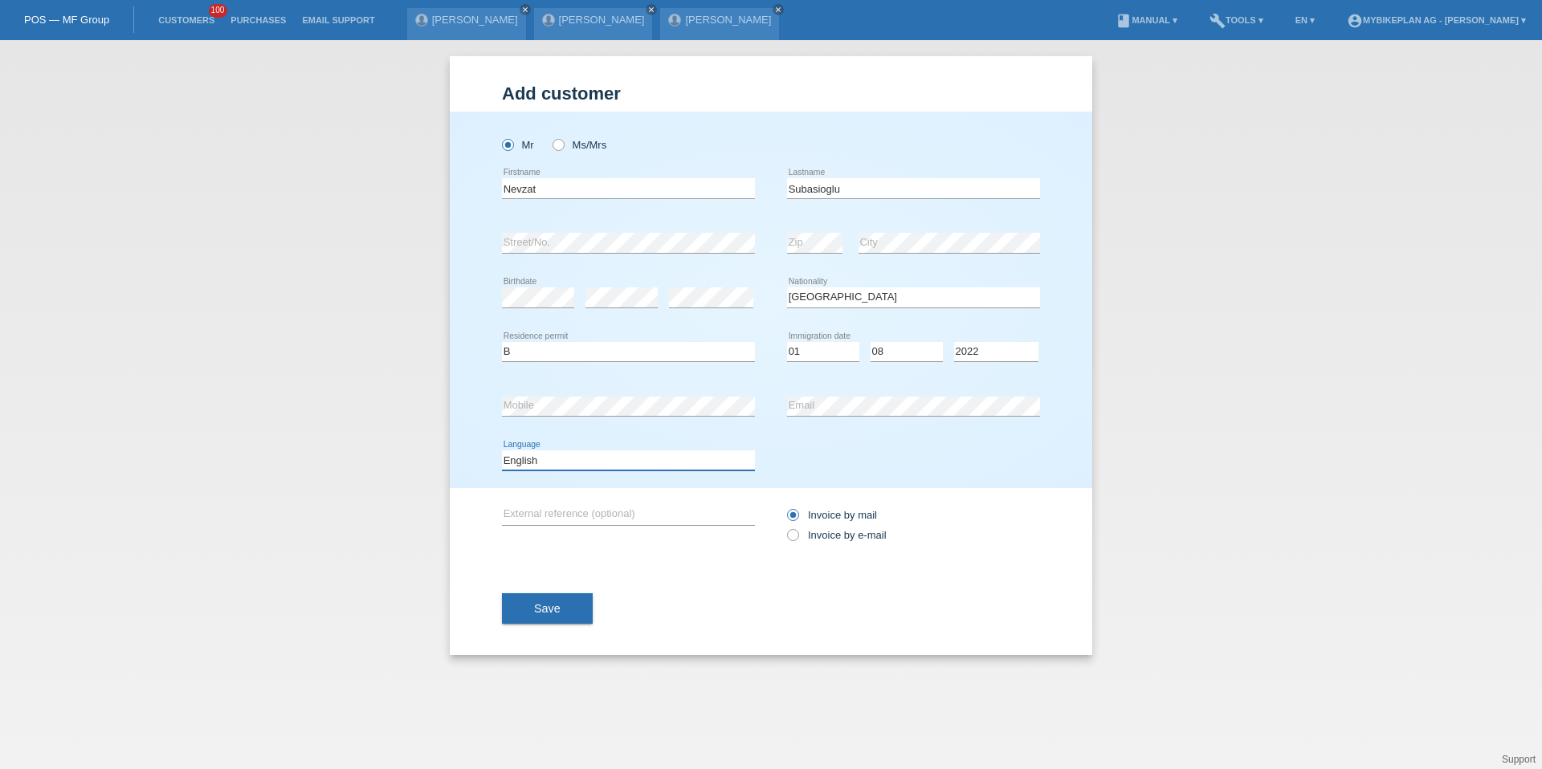
click at [565, 458] on select "Deutsch Français Italiano English" at bounding box center [628, 459] width 253 height 19
select select "de"
click at [785, 527] on icon at bounding box center [785, 527] width 0 height 0
click at [797, 534] on input "Invoice by e-mail" at bounding box center [792, 539] width 10 height 20
radio input "true"
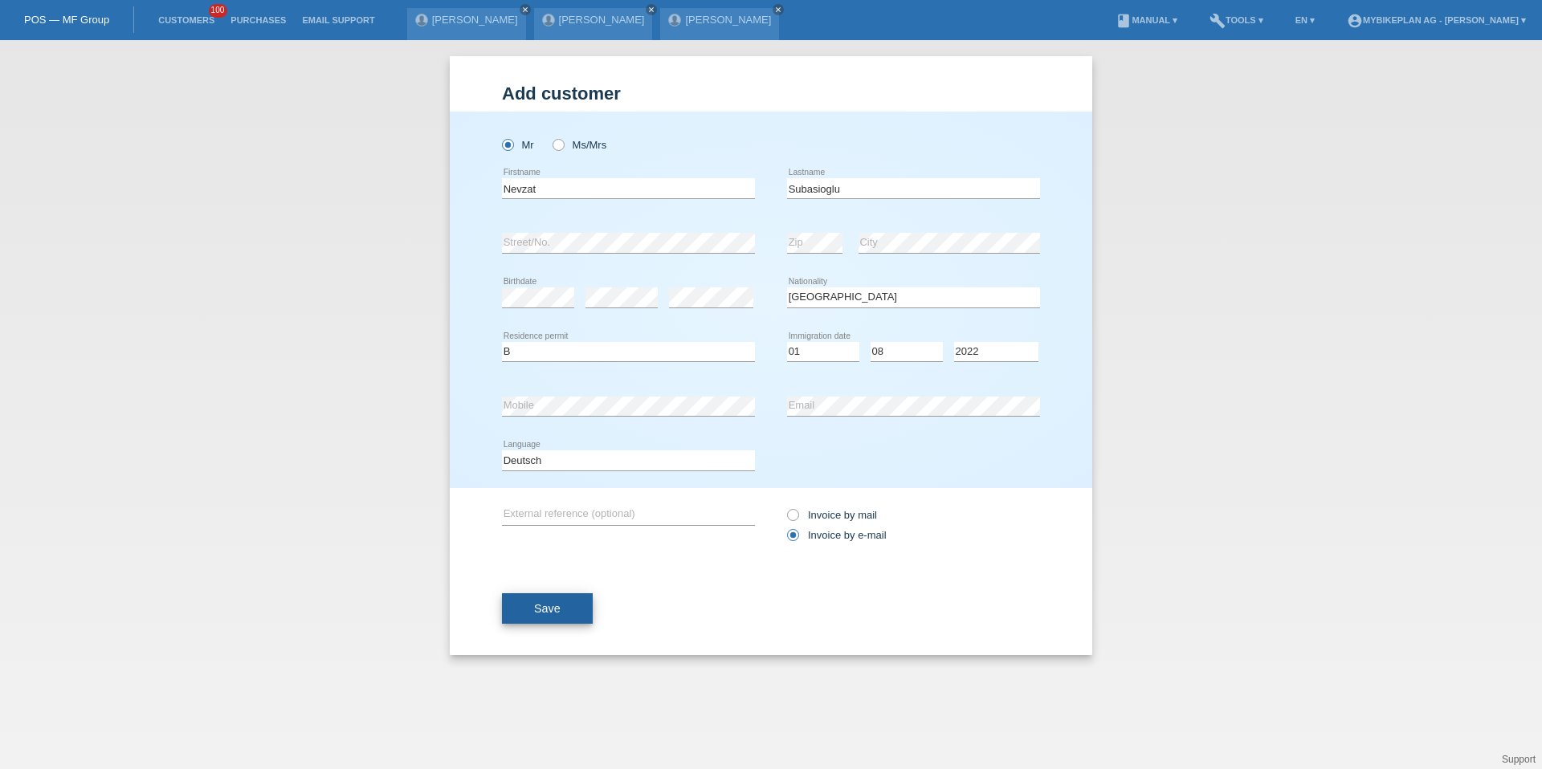
click at [553, 604] on span "Save" at bounding box center [547, 608] width 26 height 13
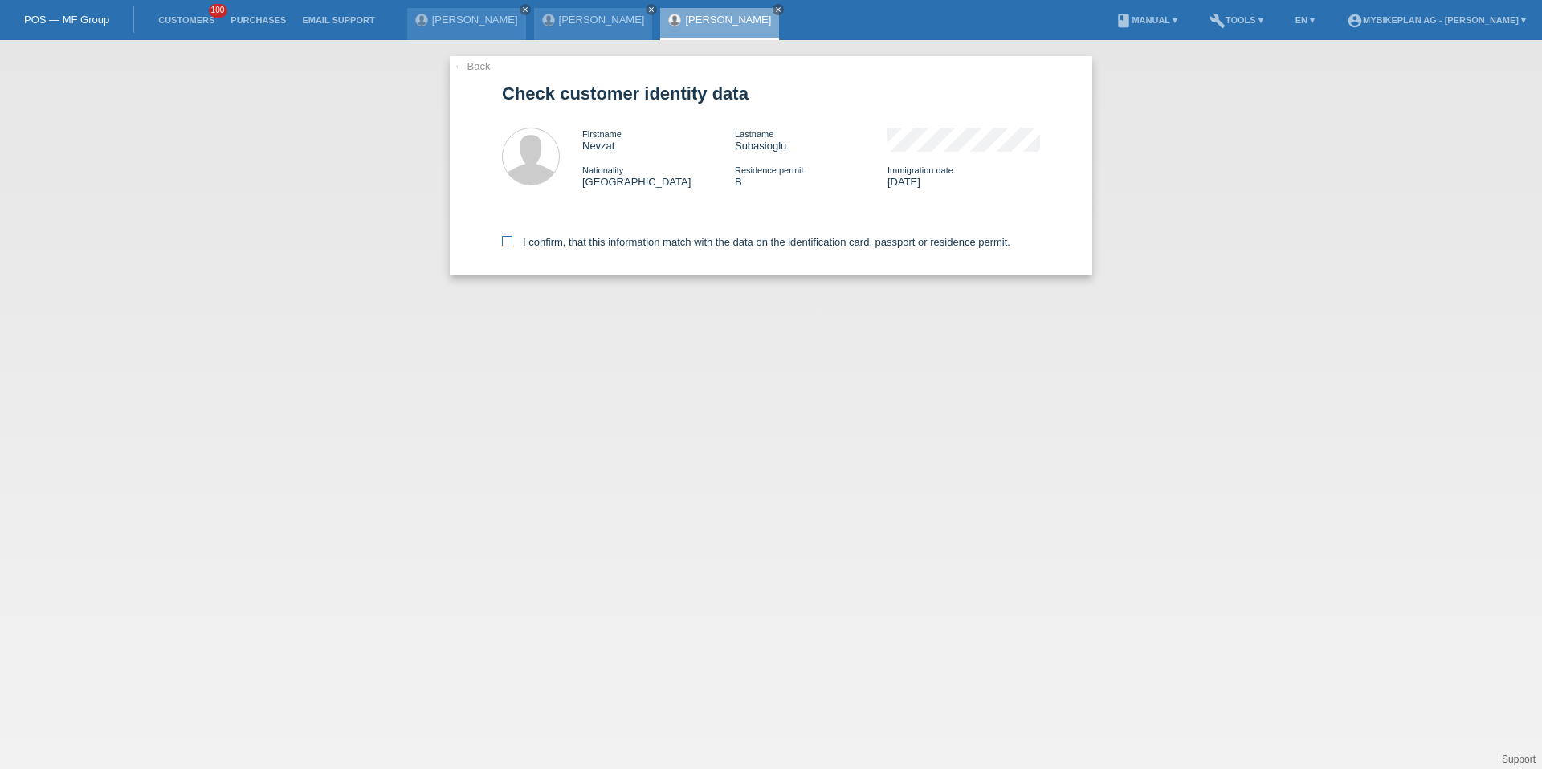
click at [613, 246] on label "I confirm, that this information match with the data on the identification card…" at bounding box center [756, 242] width 508 height 12
click at [512, 246] on input "I confirm, that this information match with the data on the identification card…" at bounding box center [507, 241] width 10 height 10
checkbox input "true"
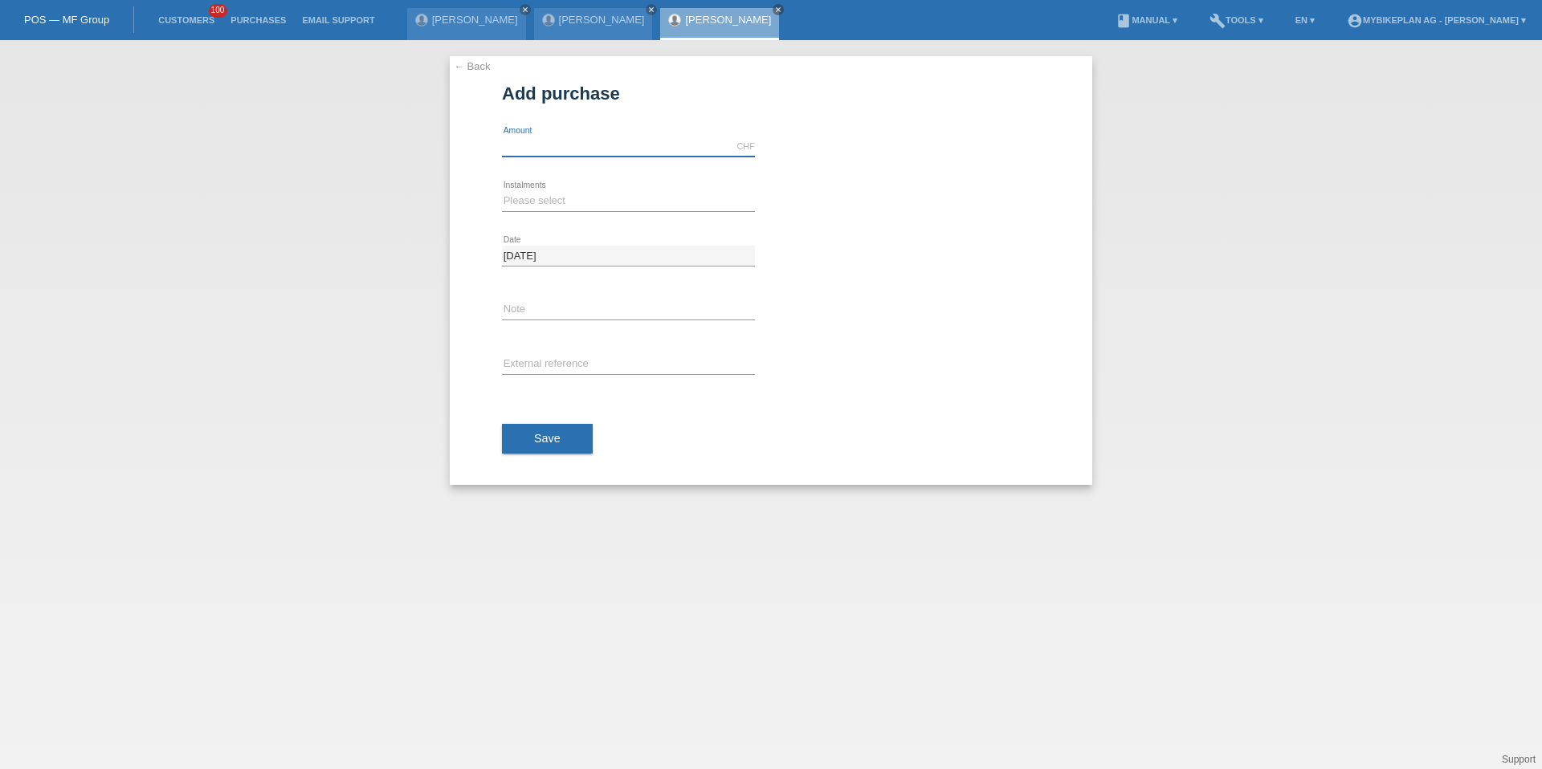
click at [594, 153] on input "text" at bounding box center [628, 147] width 253 height 20
type input "15000.00"
click at [546, 198] on select "Please select 6 instalments 12 instalments 18 instalments 24 instalments 36 ins…" at bounding box center [628, 200] width 253 height 19
select select "488"
click at [540, 434] on span "Save" at bounding box center [547, 438] width 26 height 13
